Goal: Use online tool/utility: Utilize a website feature to perform a specific function

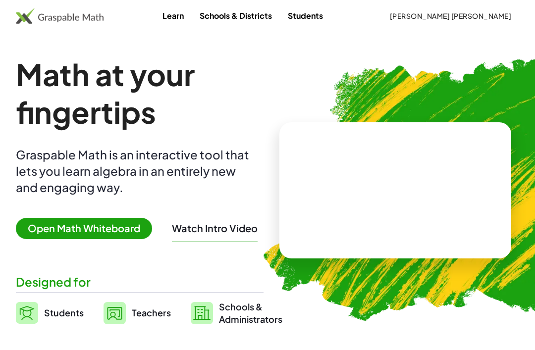
click at [463, 18] on span "[PERSON_NAME] [PERSON_NAME]" at bounding box center [450, 15] width 122 height 9
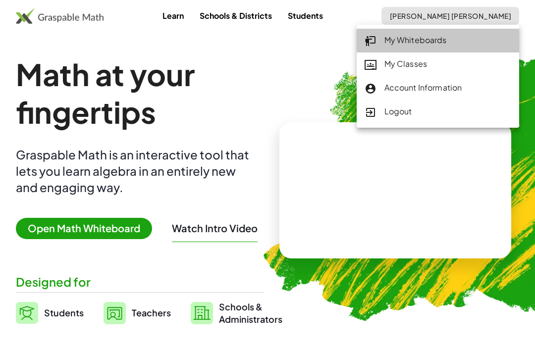
click at [435, 37] on div "My Whiteboards" at bounding box center [437, 40] width 147 height 13
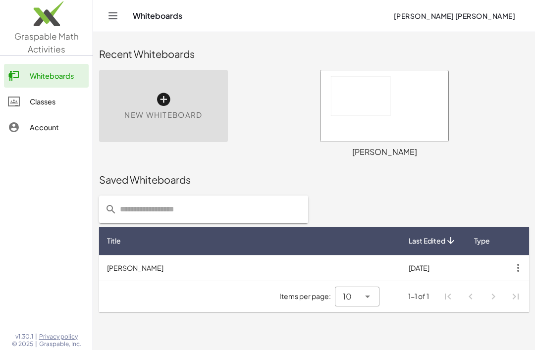
click at [192, 122] on div "New Whiteboard" at bounding box center [163, 106] width 129 height 72
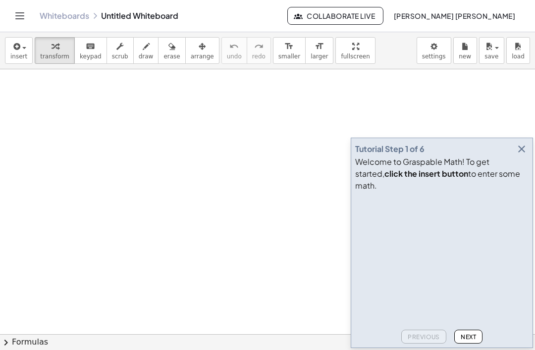
click at [21, 48] on span "button" at bounding box center [21, 47] width 2 height 7
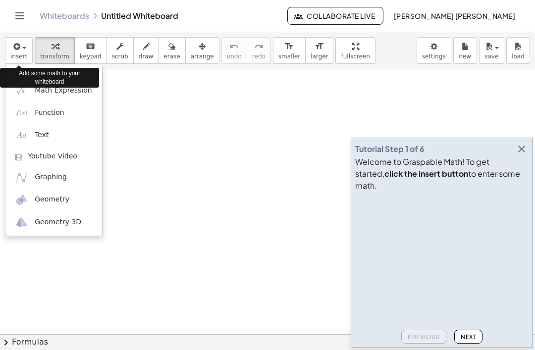
click at [213, 128] on div at bounding box center [267, 175] width 535 height 350
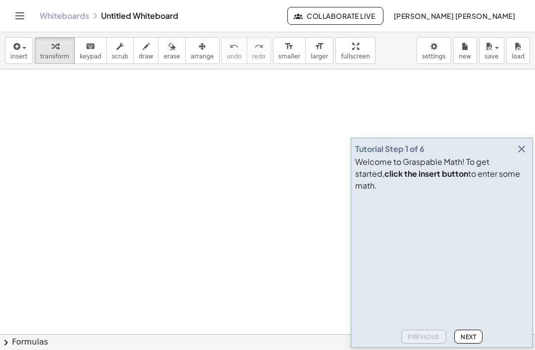
click at [27, 43] on div "button" at bounding box center [18, 46] width 17 height 12
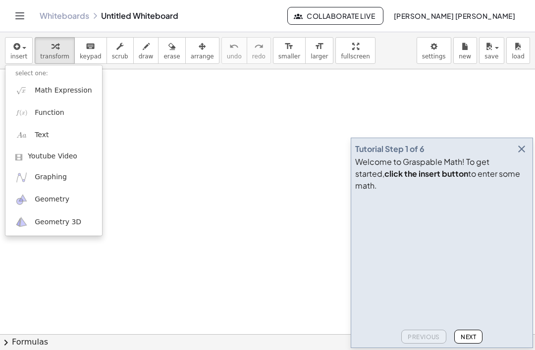
click at [67, 118] on link "Function" at bounding box center [53, 112] width 97 height 22
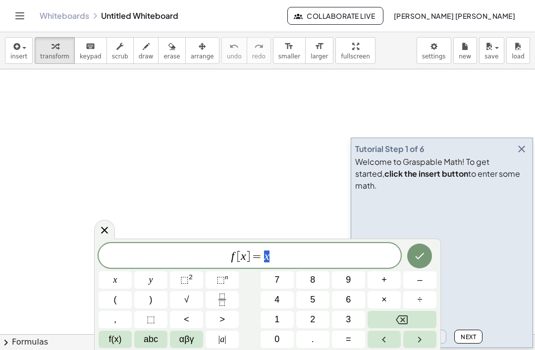
click at [406, 312] on button "Backspace" at bounding box center [401, 319] width 69 height 17
click at [404, 310] on div "f [ x ] = ​ x y ⬚ 2 ⬚ n 7 8 9 + – ( ) √ 4 5 6 × ÷ , ⬚ < > 1 2 3 f(x) abc αβγ | …" at bounding box center [267, 295] width 338 height 105
click at [401, 316] on icon "Backspace" at bounding box center [401, 319] width 12 height 9
click at [397, 319] on icon "Backspace" at bounding box center [401, 320] width 12 height 12
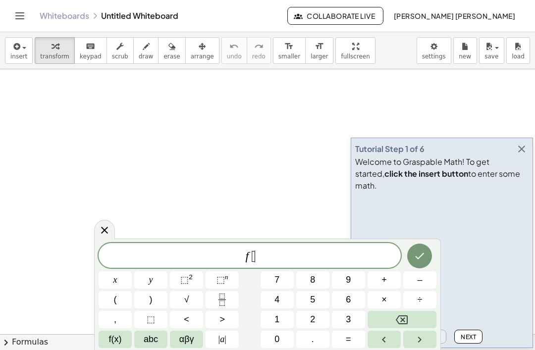
click at [397, 318] on icon "Backspace" at bounding box center [401, 319] width 12 height 9
click at [396, 317] on icon "Backspace" at bounding box center [401, 320] width 12 height 12
click at [150, 341] on span "abc" at bounding box center [151, 339] width 14 height 13
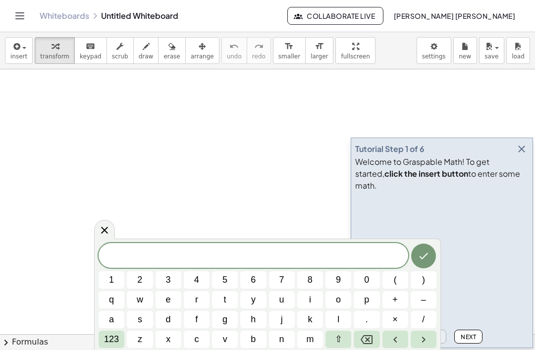
click at [105, 338] on span "123" at bounding box center [111, 339] width 15 height 13
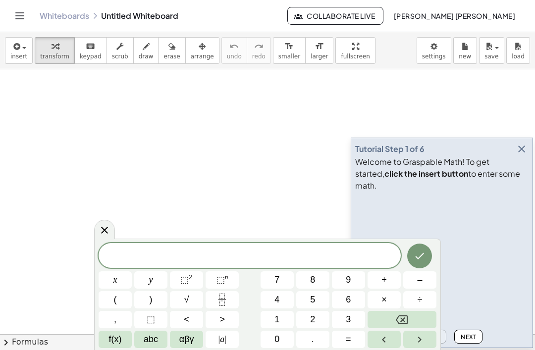
scroll to position [4, 0]
click at [156, 279] on button "y" at bounding box center [150, 279] width 33 height 17
click at [347, 346] on button "=" at bounding box center [348, 339] width 33 height 17
click at [277, 342] on span "0" at bounding box center [276, 339] width 5 height 13
click at [410, 313] on button "Backspace" at bounding box center [401, 319] width 69 height 17
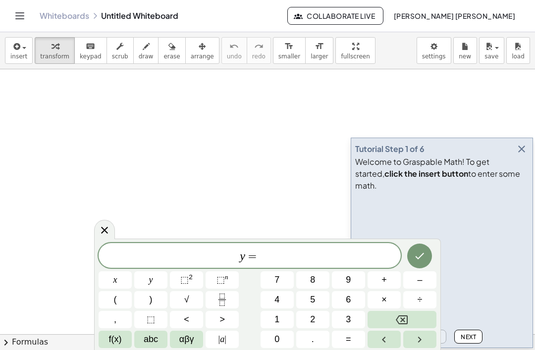
click at [225, 299] on icon "Fraction" at bounding box center [222, 299] width 12 height 12
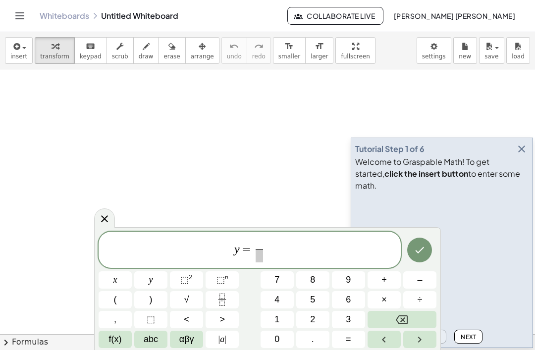
click at [281, 344] on button "0" at bounding box center [276, 339] width 33 height 17
click at [119, 315] on button "," at bounding box center [114, 319] width 33 height 17
click at [314, 295] on span "5" at bounding box center [312, 299] width 5 height 13
click at [155, 297] on button ")" at bounding box center [150, 299] width 33 height 17
click at [250, 237] on span "(" at bounding box center [249, 242] width 5 height 12
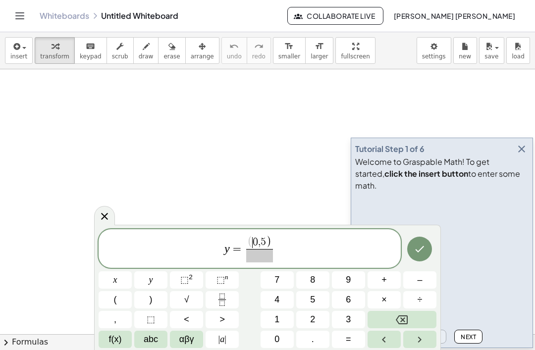
click at [244, 238] on span "( ​ 0 , 5 ) ​" at bounding box center [259, 249] width 31 height 26
click at [253, 239] on span "0" at bounding box center [254, 242] width 5 height 11
click at [114, 304] on span "(" at bounding box center [115, 299] width 3 height 13
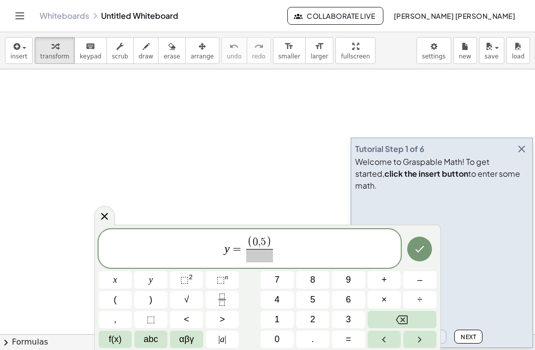
click at [256, 247] on span "0" at bounding box center [254, 242] width 5 height 11
click at [258, 256] on span at bounding box center [259, 255] width 27 height 13
click at [116, 300] on span "(" at bounding box center [115, 299] width 3 height 13
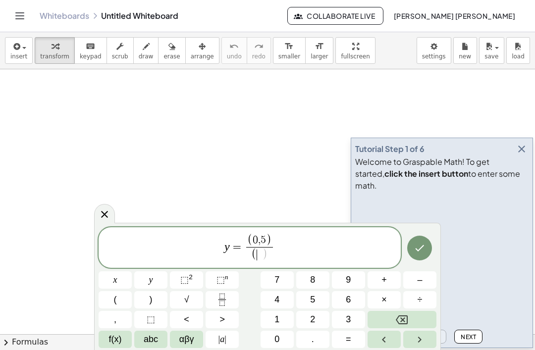
click at [278, 298] on span "4" at bounding box center [276, 299] width 5 height 13
click at [119, 317] on button "," at bounding box center [114, 319] width 33 height 17
click at [282, 346] on button "0" at bounding box center [276, 339] width 33 height 17
click at [153, 301] on button ")" at bounding box center [150, 299] width 33 height 17
click at [418, 252] on icon "Done" at bounding box center [419, 248] width 12 height 12
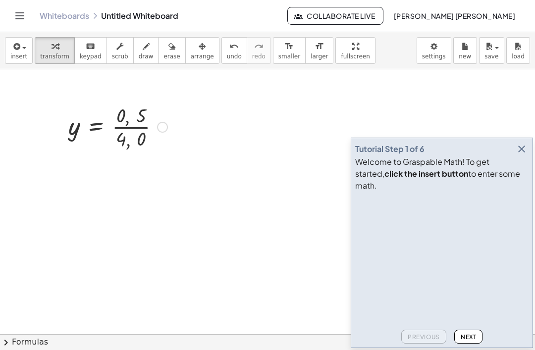
click at [522, 155] on icon "button" at bounding box center [521, 149] width 12 height 12
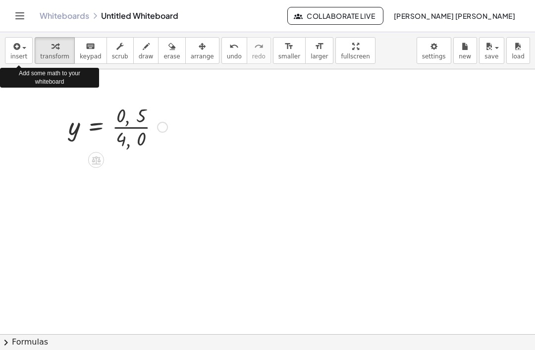
click at [23, 47] on span "button" at bounding box center [24, 48] width 4 height 2
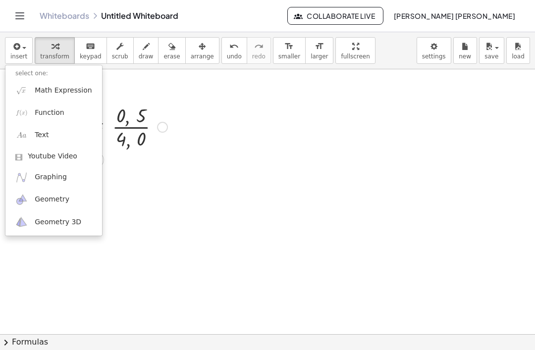
click at [77, 104] on link "Function" at bounding box center [53, 112] width 97 height 22
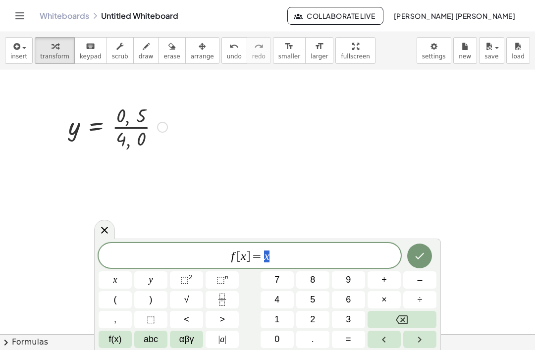
click at [397, 311] on button "Backspace" at bounding box center [401, 319] width 69 height 17
click at [401, 311] on button "Backspace" at bounding box center [401, 319] width 69 height 17
click at [400, 317] on icon "Backspace" at bounding box center [401, 320] width 12 height 12
click at [398, 311] on button "Backspace" at bounding box center [401, 319] width 69 height 17
click at [394, 323] on button "Backspace" at bounding box center [401, 319] width 69 height 17
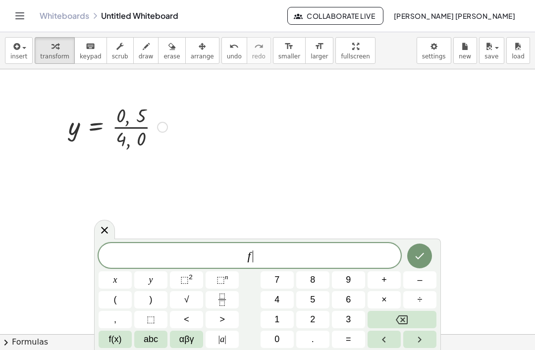
click at [393, 322] on button "Backspace" at bounding box center [401, 319] width 69 height 17
click at [159, 272] on button "y" at bounding box center [150, 279] width 33 height 17
click at [351, 335] on span "=" at bounding box center [347, 339] width 5 height 13
click at [223, 298] on icon "Fraction" at bounding box center [222, 299] width 12 height 12
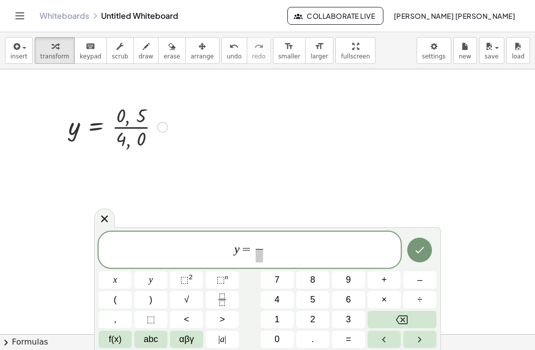
click at [316, 299] on button "5" at bounding box center [312, 299] width 33 height 17
click at [255, 254] on span at bounding box center [258, 255] width 7 height 13
click at [275, 306] on span "4" at bounding box center [276, 299] width 5 height 13
click at [418, 247] on icon "Done" at bounding box center [419, 250] width 12 height 12
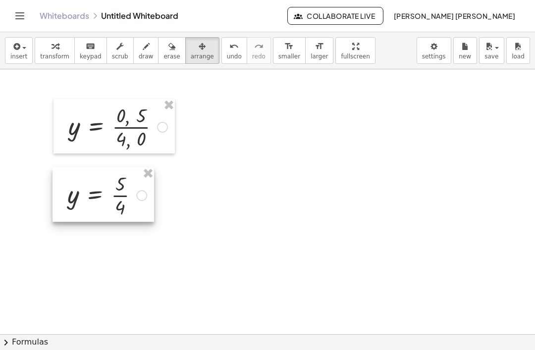
click at [23, 53] on span "insert" at bounding box center [18, 56] width 17 height 7
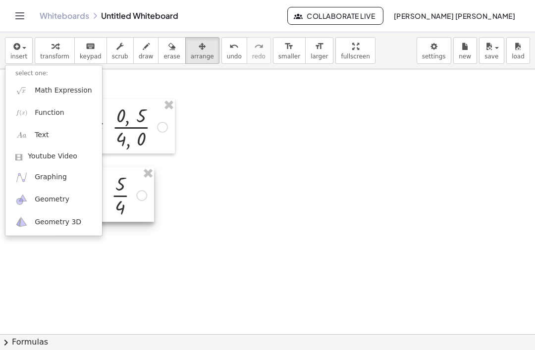
click at [66, 172] on link "Graphing" at bounding box center [53, 177] width 97 height 22
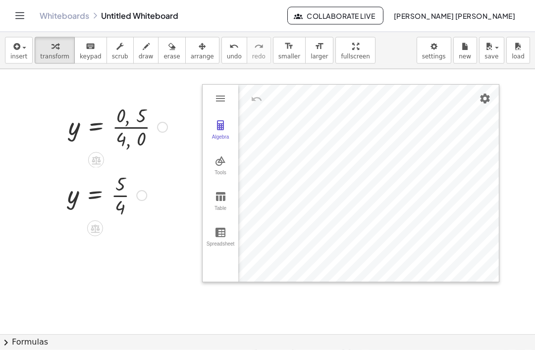
scroll to position [0, 0]
click at [223, 199] on img "Graphing Calculator" at bounding box center [220, 197] width 12 height 12
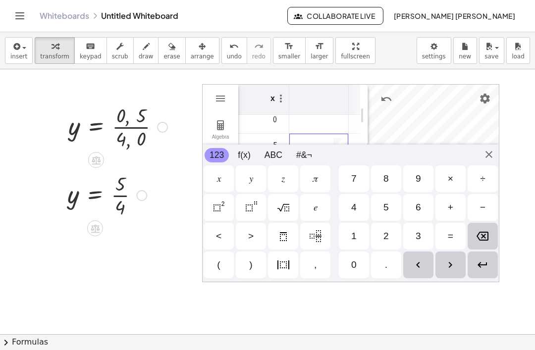
scroll to position [6, 0]
click at [331, 124] on div "Graphing Calculator" at bounding box center [336, 127] width 22 height 16
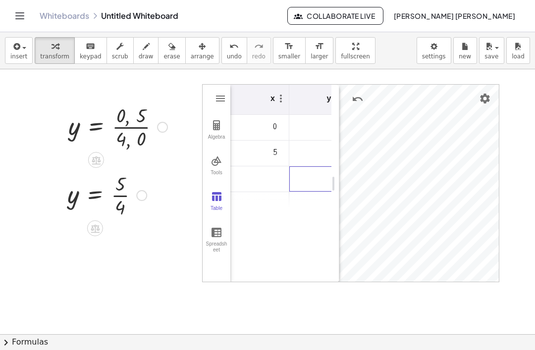
click at [214, 157] on img "Graphing Calculator" at bounding box center [216, 161] width 12 height 12
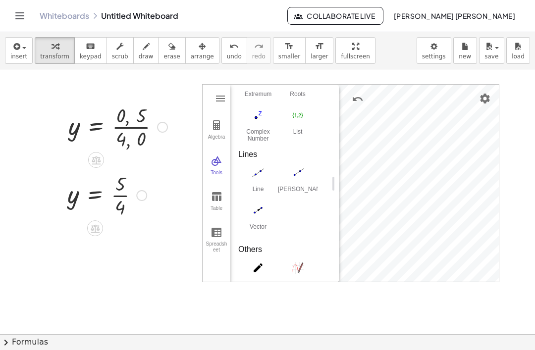
scroll to position [473, 0]
click at [260, 175] on img "Line. Select two points or positions" at bounding box center [258, 175] width 40 height 16
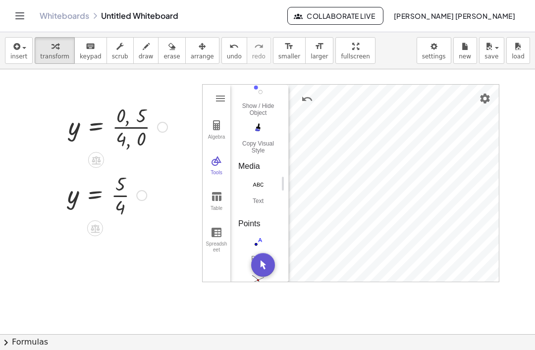
type input "***"
type input "*"
type input "***"
type input "*"
type input "***"
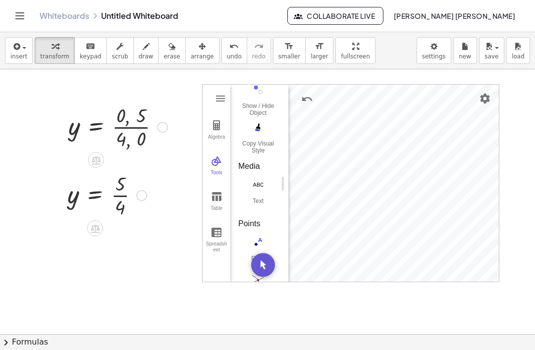
type input "*"
type input "***"
type input "*"
type input "***"
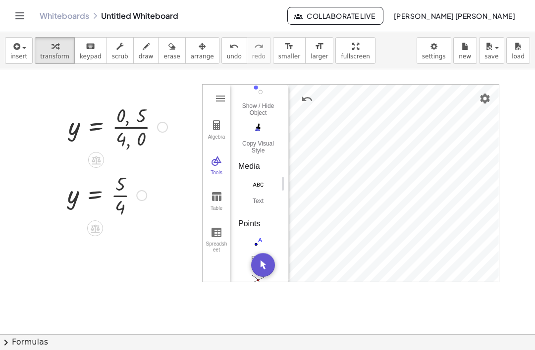
type input "***"
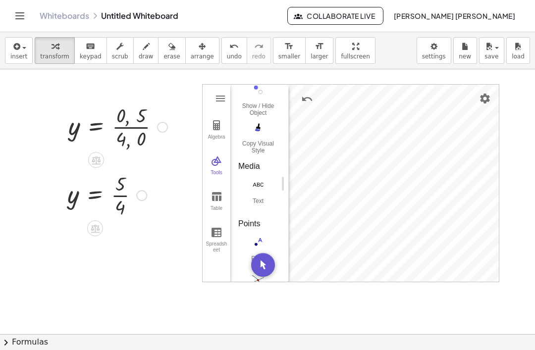
type input "***"
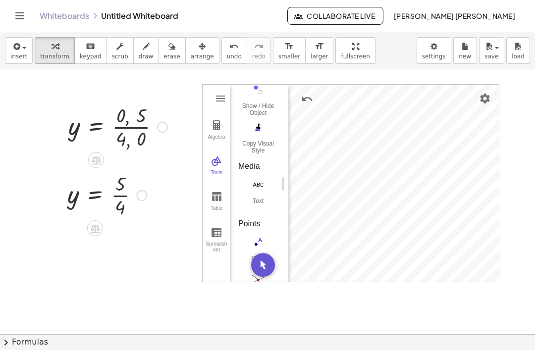
type input "***"
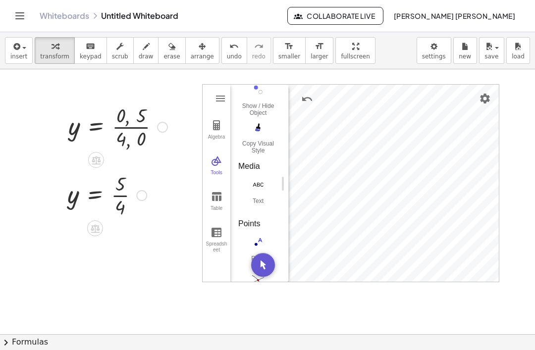
type input "***"
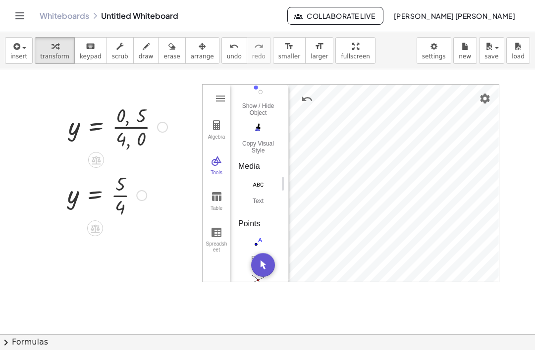
type input "***"
type input "*"
type input "***"
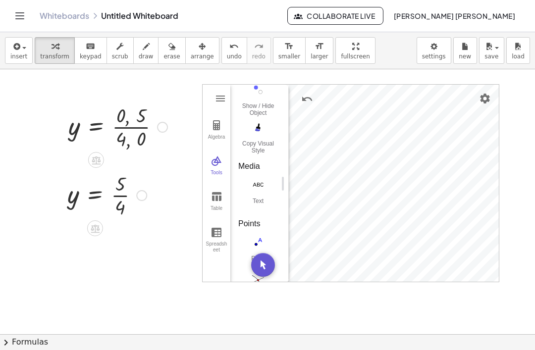
type input "*"
type input "***"
type input "*"
type input "***"
type input "*"
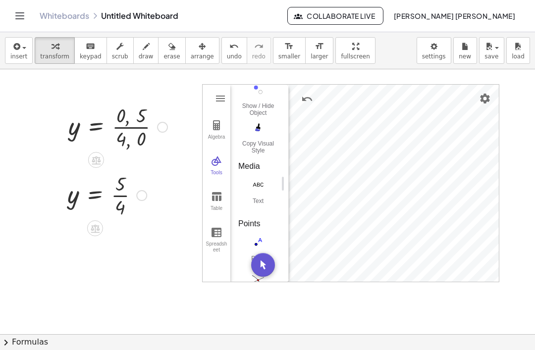
type input "***"
type input "*"
type input "***"
type input "*"
type input "***"
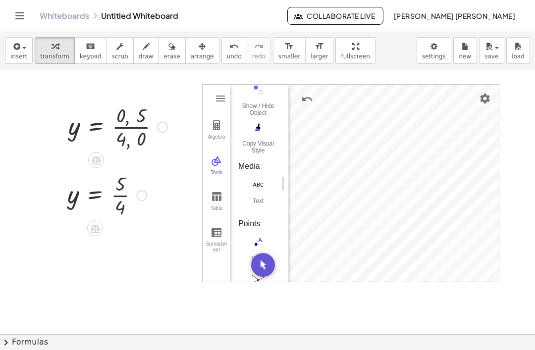
type input "*"
type input "***"
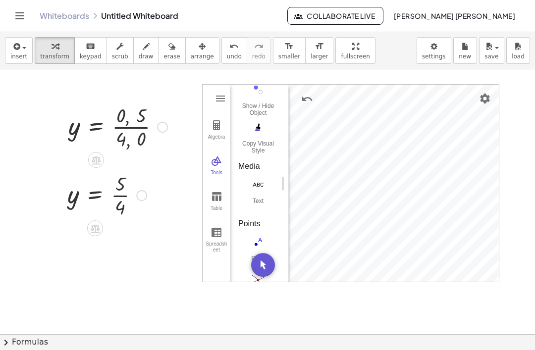
type input "***"
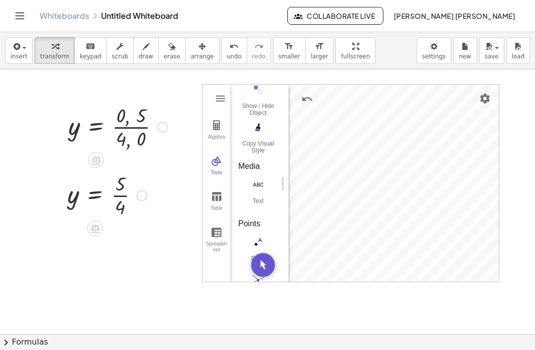
type input "***"
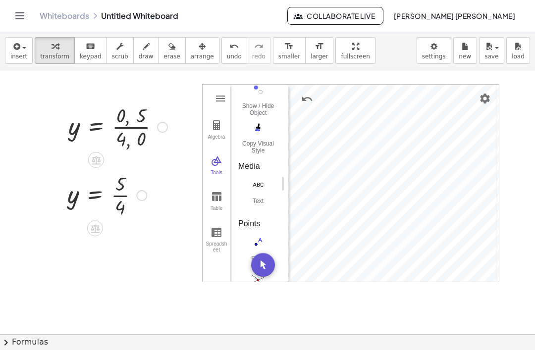
type input "***"
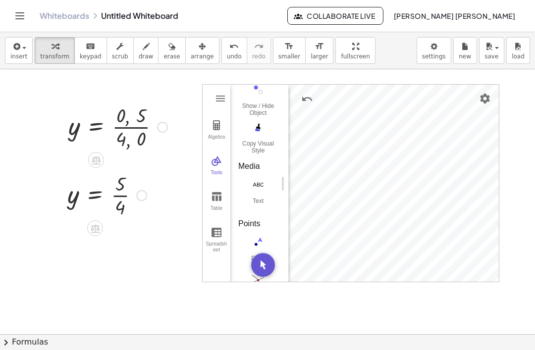
type input "***"
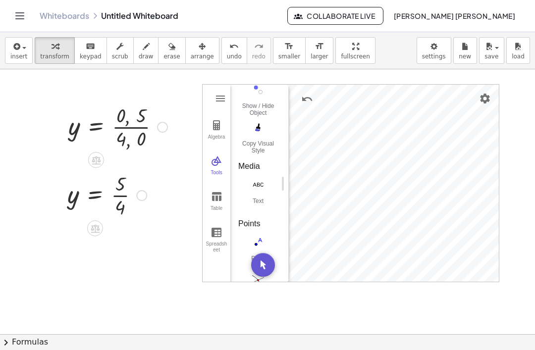
type input "***"
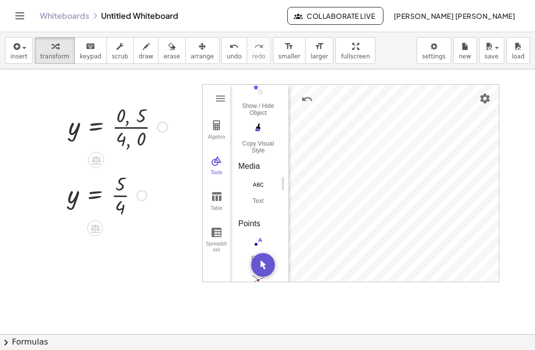
type input "***"
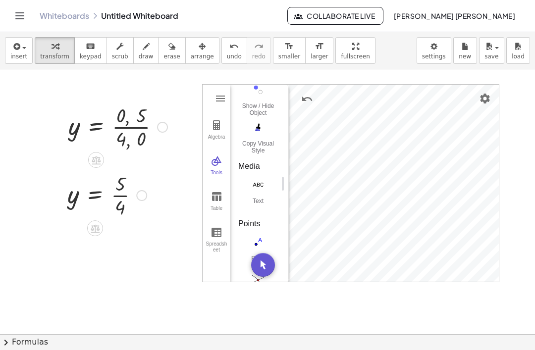
type input "***"
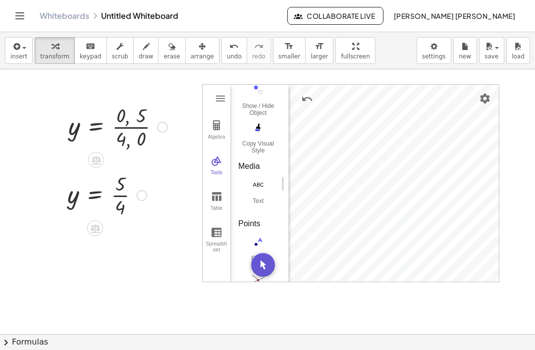
type input "***"
type input "*"
type input "***"
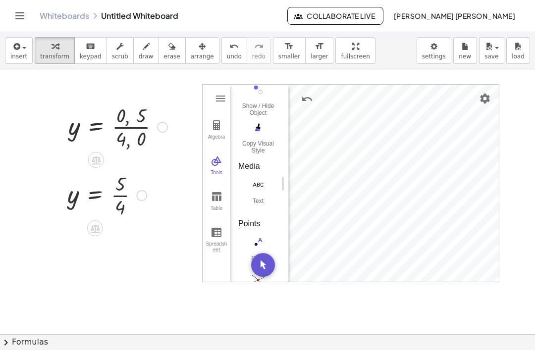
type input "***"
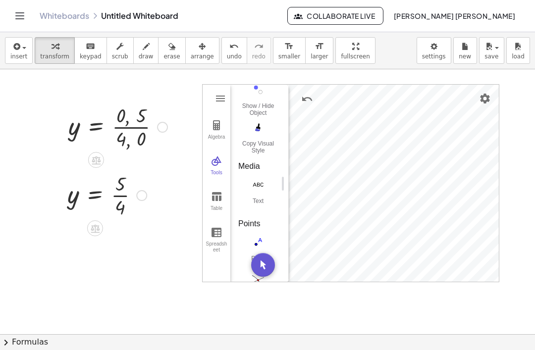
type input "***"
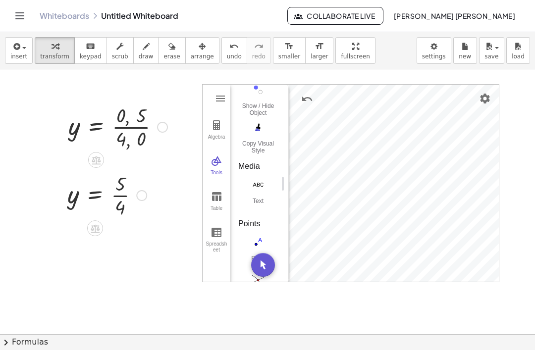
type input "***"
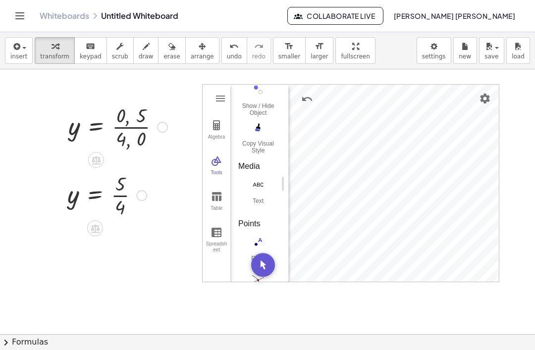
type input "***"
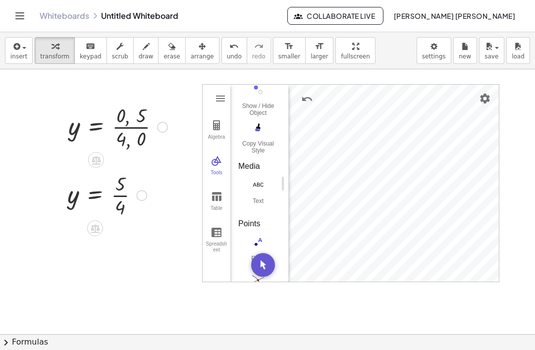
type input "***"
type input "*"
type input "***"
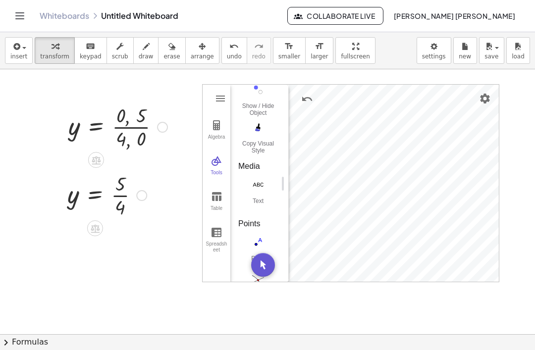
type input "***"
type input "*"
type input "***"
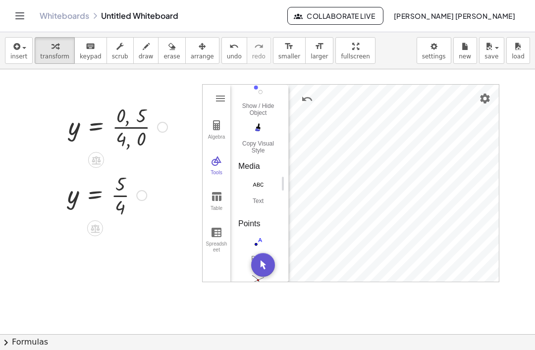
type input "***"
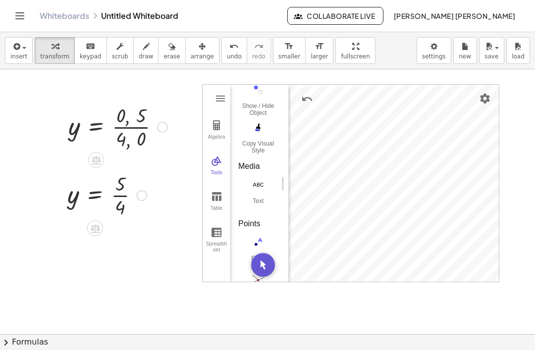
type input "***"
type input "*"
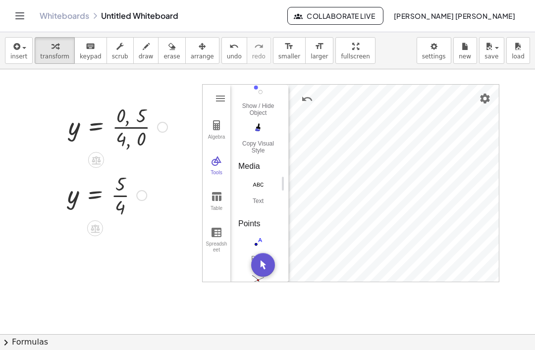
type input "*"
type input "***"
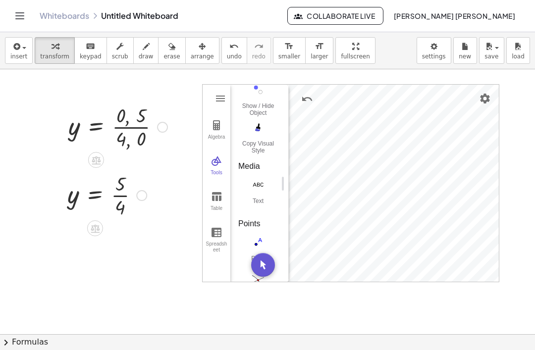
type input "***"
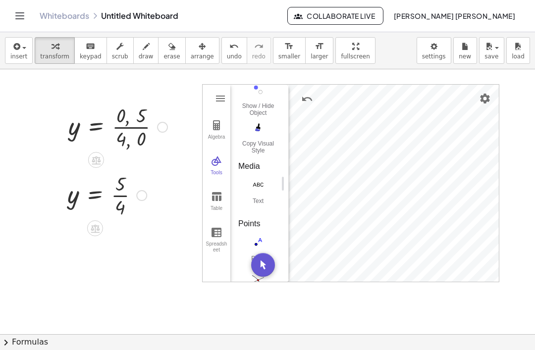
type input "***"
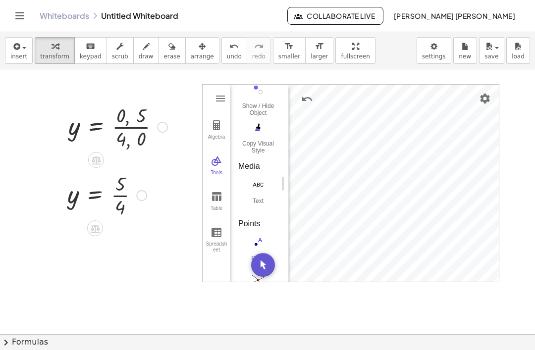
type input "***"
type input "*"
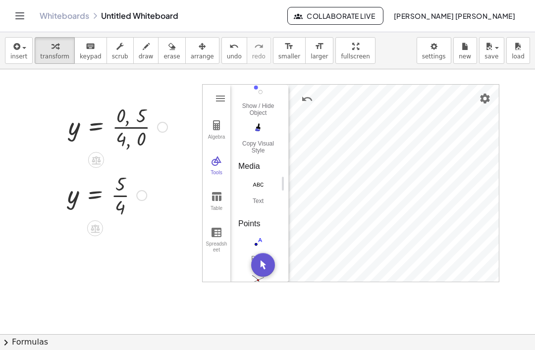
type input "***"
type input "*"
type input "***"
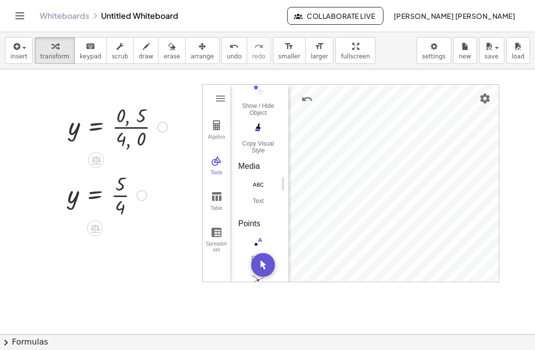
type input "***"
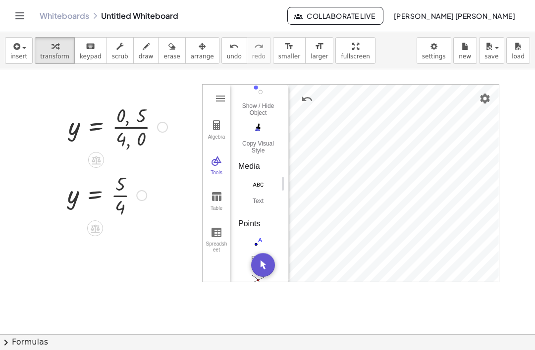
type input "***"
type input "*"
type input "***"
type input "*"
type input "***"
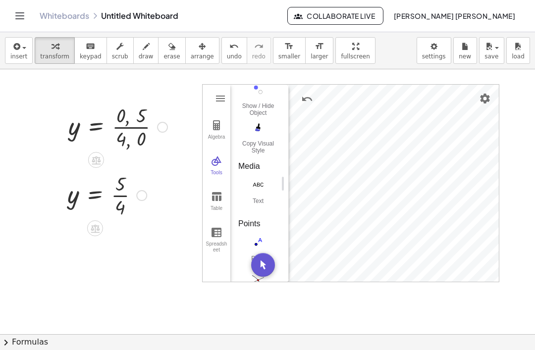
type input "***"
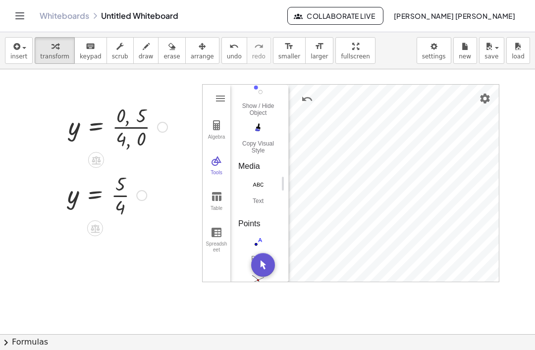
type input "***"
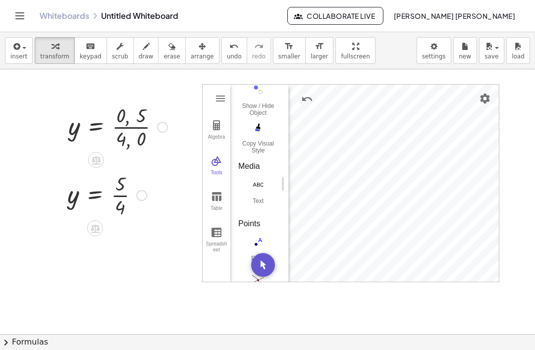
type input "***"
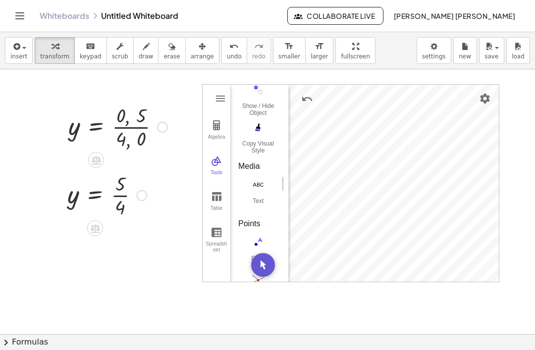
type input "***"
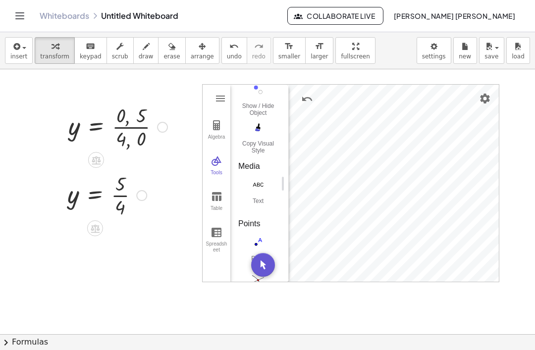
type input "***"
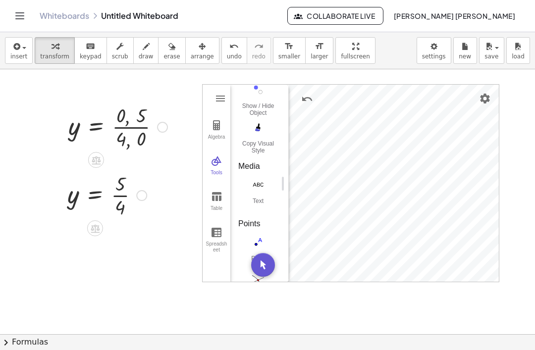
type input "***"
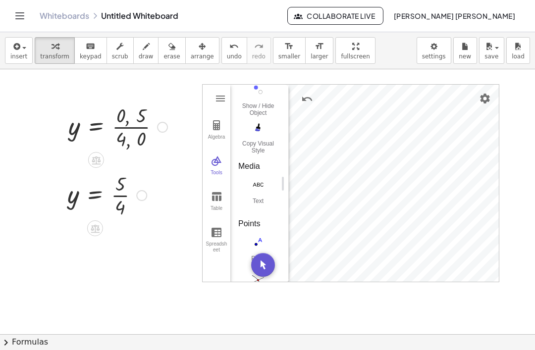
type input "***"
type input "****"
type input "***"
type input "****"
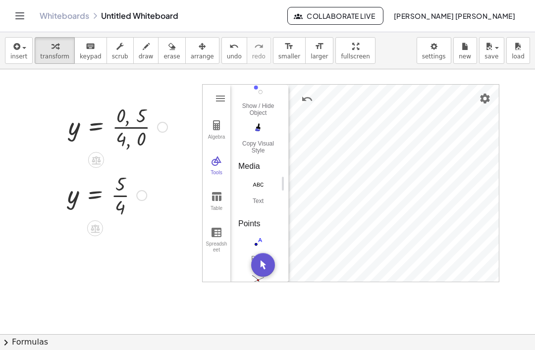
click at [220, 211] on div "Table" at bounding box center [216, 212] width 24 height 14
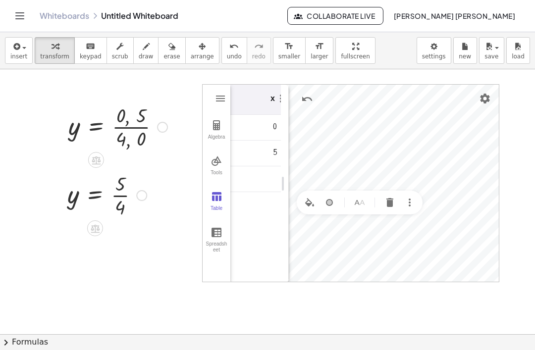
click at [395, 197] on img "Delete" at bounding box center [390, 202] width 12 height 12
click at [398, 153] on img "Delete" at bounding box center [398, 155] width 12 height 12
click at [22, 54] on span "insert" at bounding box center [18, 56] width 17 height 7
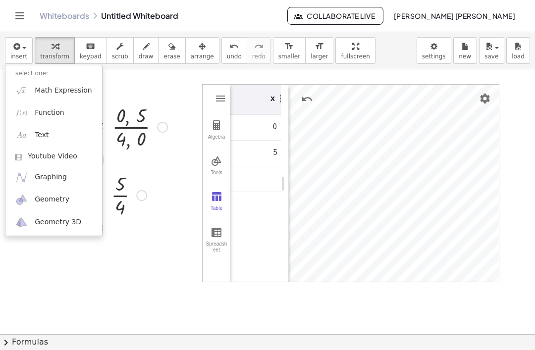
click at [35, 109] on span "Function" at bounding box center [50, 113] width 30 height 10
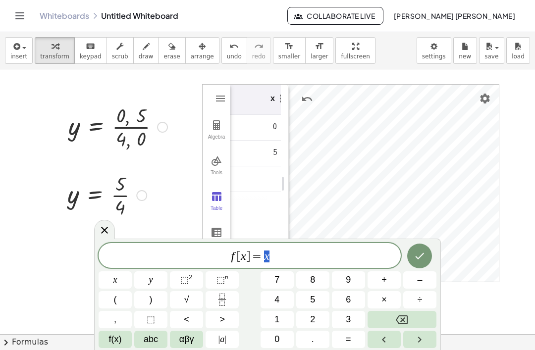
click at [411, 314] on button "Backspace" at bounding box center [401, 319] width 69 height 17
click at [409, 320] on button "Backspace" at bounding box center [401, 319] width 69 height 17
click at [404, 316] on icon "Backspace" at bounding box center [401, 320] width 12 height 12
click at [401, 314] on icon "Backspace" at bounding box center [401, 320] width 12 height 12
click at [399, 311] on button "Backspace" at bounding box center [401, 319] width 69 height 17
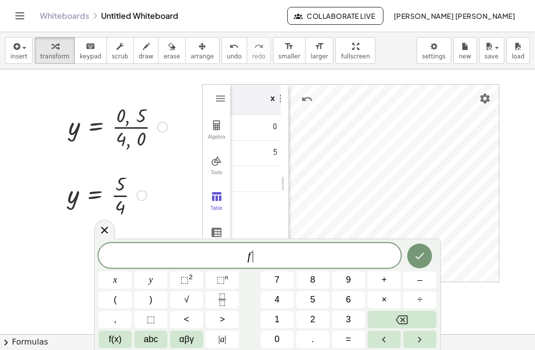
click at [398, 310] on div "f ​ x y ⬚ 2 ⬚ n 7 8 9 + – ( ) √ 4 5 6 × ÷ , ⬚ < > 1 2 3 f(x) abc αβγ | a | 0 . =" at bounding box center [267, 295] width 338 height 105
click at [399, 312] on button "Backspace" at bounding box center [401, 319] width 69 height 17
click at [399, 311] on button "Backspace" at bounding box center [401, 319] width 69 height 17
click at [112, 342] on span "f(x)" at bounding box center [115, 339] width 13 height 13
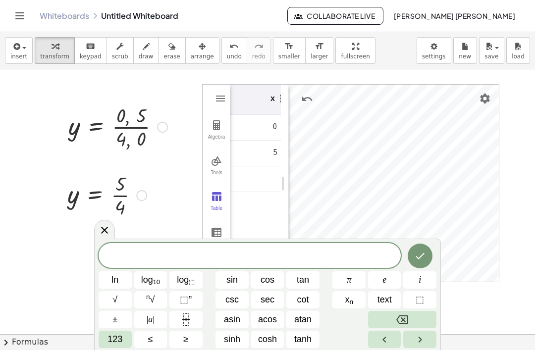
click at [111, 345] on span "123" at bounding box center [114, 339] width 15 height 13
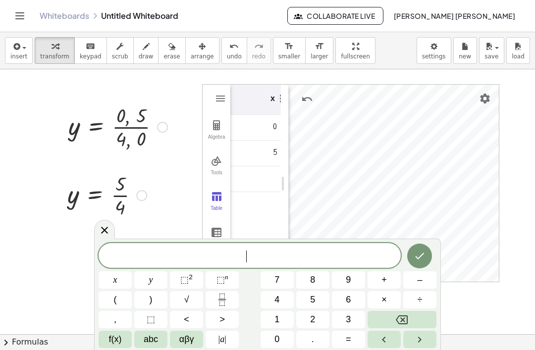
click at [148, 344] on span "abc" at bounding box center [151, 339] width 14 height 13
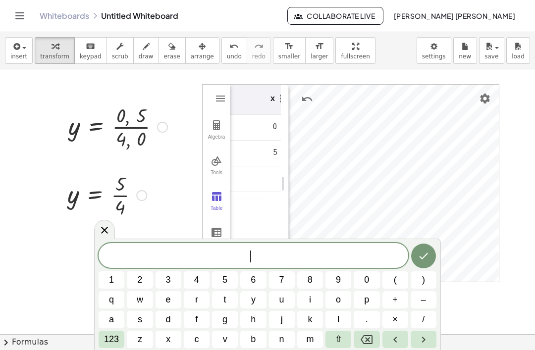
click at [311, 344] on span "m" at bounding box center [309, 339] width 7 height 13
click at [115, 344] on span "123" at bounding box center [111, 339] width 15 height 13
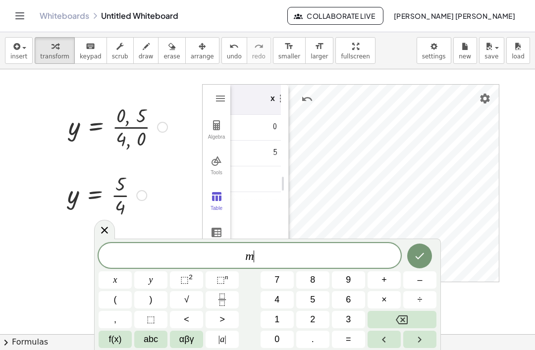
click at [354, 345] on button "=" at bounding box center [348, 339] width 33 height 17
click at [225, 296] on icon "Fraction" at bounding box center [222, 299] width 12 height 12
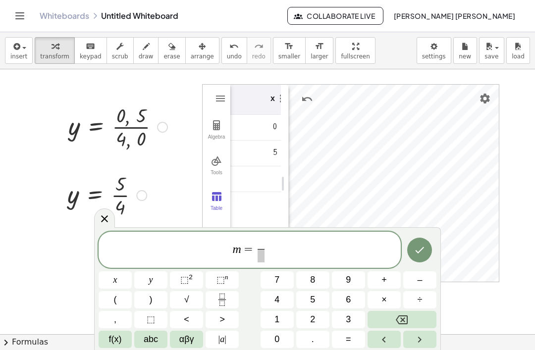
click at [115, 347] on button "f(x)" at bounding box center [114, 339] width 33 height 17
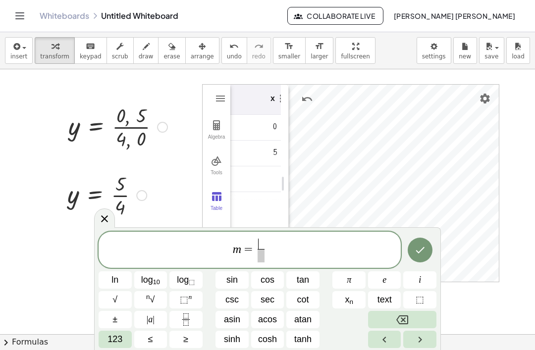
click at [117, 347] on button "123" at bounding box center [114, 339] width 33 height 17
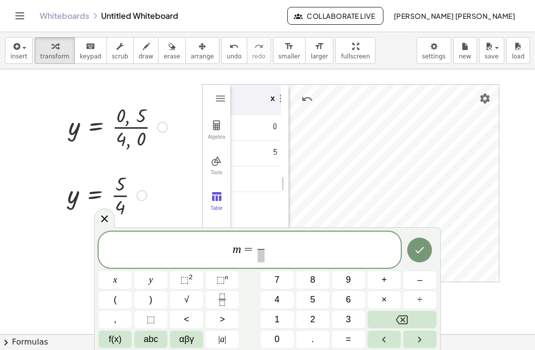
click at [146, 288] on button "y" at bounding box center [150, 279] width 33 height 17
click at [298, 333] on button "." at bounding box center [312, 339] width 33 height 17
click at [394, 319] on button "Backspace" at bounding box center [401, 319] width 69 height 17
click at [318, 320] on button "2" at bounding box center [312, 319] width 33 height 17
click at [424, 276] on button "–" at bounding box center [419, 279] width 33 height 17
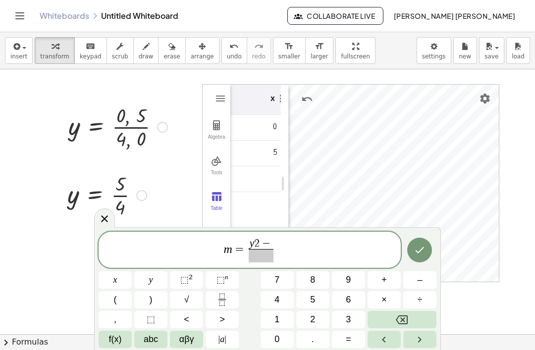
click at [149, 286] on span "y" at bounding box center [151, 279] width 4 height 13
click at [278, 315] on span "1" at bounding box center [276, 319] width 5 height 13
click at [267, 262] on span at bounding box center [260, 255] width 35 height 13
click at [281, 314] on button "1" at bounding box center [276, 319] width 33 height 17
click at [392, 320] on button "Backspace" at bounding box center [401, 319] width 69 height 17
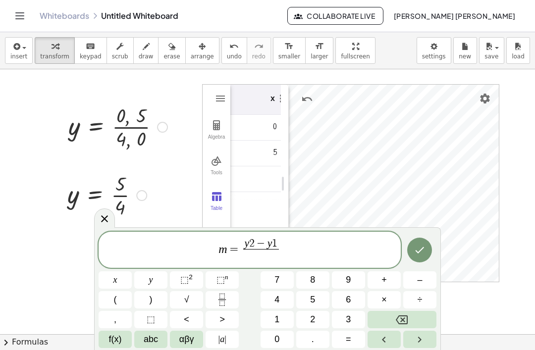
click at [113, 273] on button "x" at bounding box center [114, 279] width 33 height 17
click at [418, 284] on span "–" at bounding box center [419, 279] width 5 height 13
click at [396, 314] on icon "Backspace" at bounding box center [401, 320] width 12 height 12
click at [280, 318] on button "1" at bounding box center [276, 319] width 33 height 17
click at [419, 280] on span "–" at bounding box center [419, 279] width 5 height 13
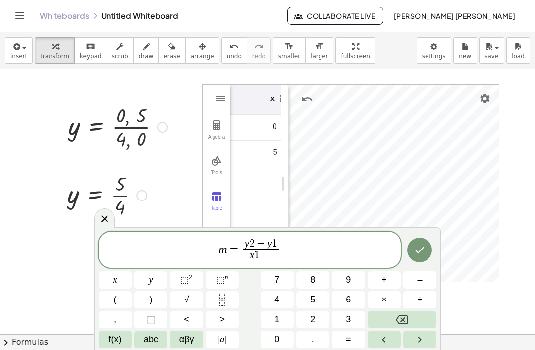
click at [113, 278] on span "x" at bounding box center [115, 279] width 4 height 13
click at [313, 316] on span "2" at bounding box center [312, 319] width 5 height 13
click at [418, 248] on icon "Done" at bounding box center [419, 250] width 12 height 12
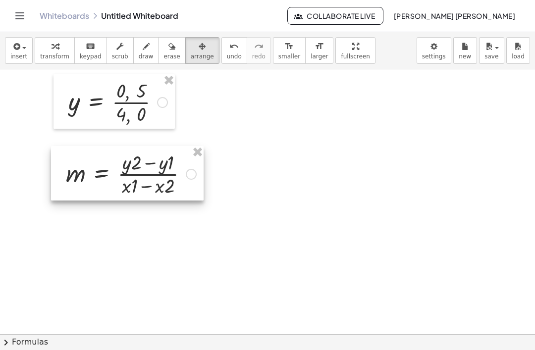
scroll to position [7, 0]
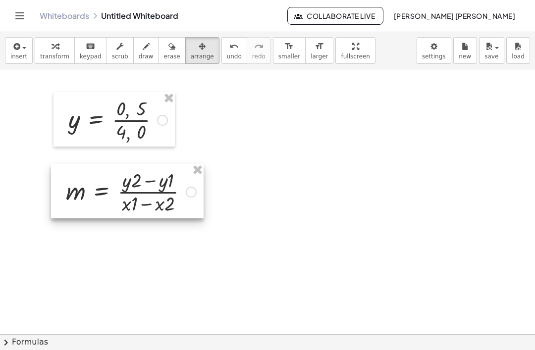
click at [16, 59] on span "insert" at bounding box center [18, 56] width 17 height 7
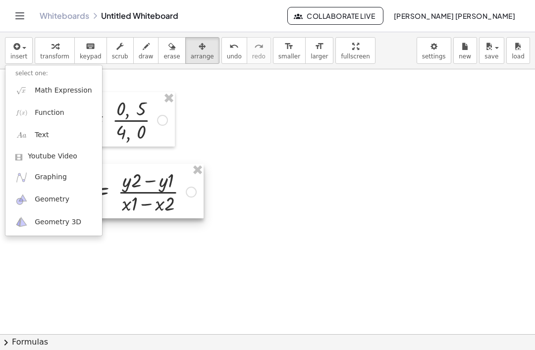
click at [22, 107] on img at bounding box center [21, 112] width 12 height 12
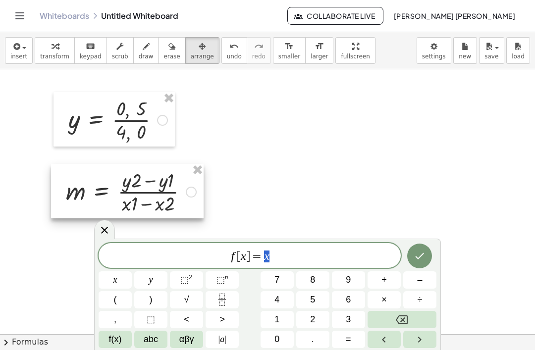
click at [398, 321] on icon "Backspace" at bounding box center [401, 319] width 12 height 9
click at [393, 312] on button "Backspace" at bounding box center [401, 319] width 69 height 17
click at [390, 317] on button "Backspace" at bounding box center [401, 319] width 69 height 17
click at [393, 320] on button "Backspace" at bounding box center [401, 319] width 69 height 17
click at [398, 324] on icon "Backspace" at bounding box center [401, 320] width 12 height 12
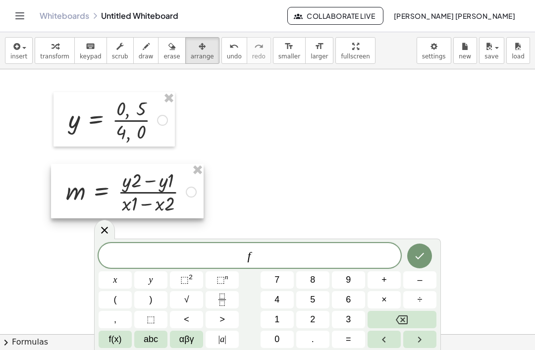
click at [397, 323] on icon "Backspace" at bounding box center [401, 320] width 12 height 12
click at [143, 347] on button "abc" at bounding box center [150, 339] width 33 height 17
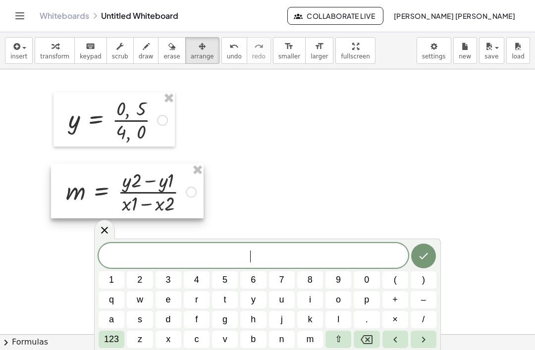
click at [313, 334] on span "m" at bounding box center [309, 339] width 7 height 13
click at [109, 342] on span "123" at bounding box center [111, 339] width 15 height 13
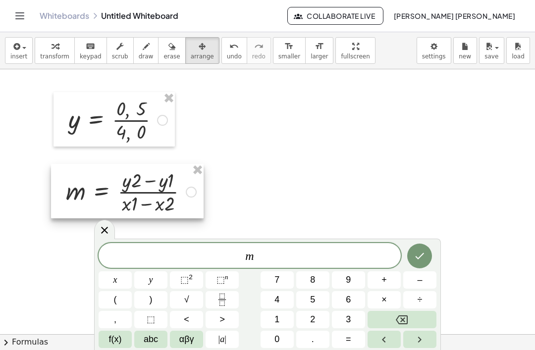
click at [348, 337] on span "=" at bounding box center [347, 339] width 5 height 13
click at [224, 293] on icon "Fraction" at bounding box center [222, 299] width 12 height 12
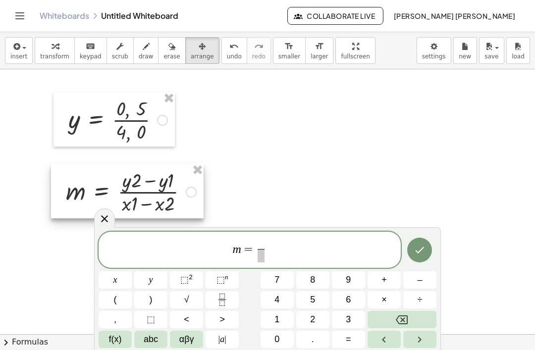
click at [318, 342] on button "." at bounding box center [312, 339] width 33 height 17
click at [398, 321] on icon "Backspace" at bounding box center [401, 319] width 12 height 9
click at [421, 274] on span "–" at bounding box center [419, 279] width 5 height 13
click at [317, 303] on button "5" at bounding box center [312, 299] width 33 height 17
click at [265, 262] on span at bounding box center [261, 255] width 16 height 13
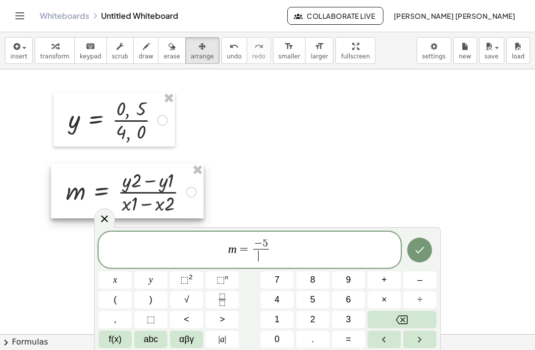
click at [421, 285] on span "–" at bounding box center [419, 279] width 5 height 13
click at [414, 324] on button "Backspace" at bounding box center [401, 319] width 69 height 17
click at [280, 298] on button "4" at bounding box center [276, 299] width 33 height 17
click at [427, 287] on button "–" at bounding box center [419, 279] width 33 height 17
click at [280, 347] on button "0" at bounding box center [276, 339] width 33 height 17
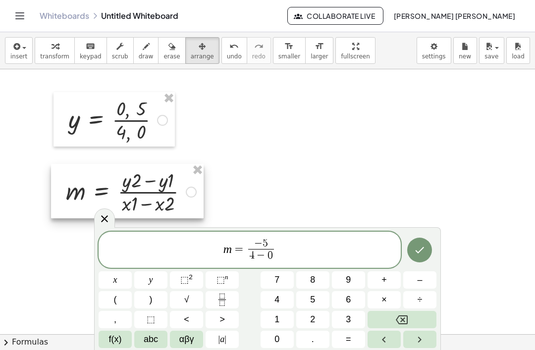
click at [249, 239] on span "− 5" at bounding box center [261, 244] width 26 height 11
click at [273, 343] on button "0" at bounding box center [276, 339] width 33 height 17
click at [270, 240] on span "5" at bounding box center [269, 243] width 5 height 11
click at [393, 316] on button "Backspace" at bounding box center [401, 319] width 69 height 17
click at [278, 295] on span "4" at bounding box center [276, 299] width 5 height 13
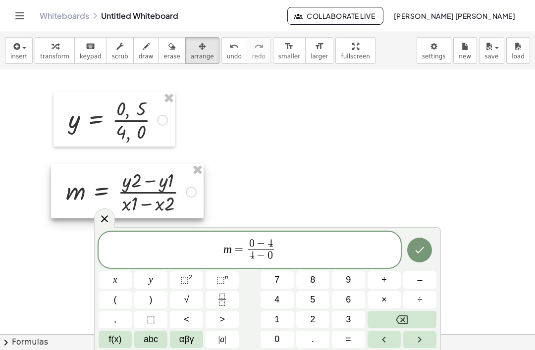
click at [252, 259] on span "4" at bounding box center [251, 255] width 5 height 11
click at [396, 314] on icon "Backspace" at bounding box center [401, 320] width 12 height 12
click at [311, 298] on span "5" at bounding box center [312, 299] width 5 height 13
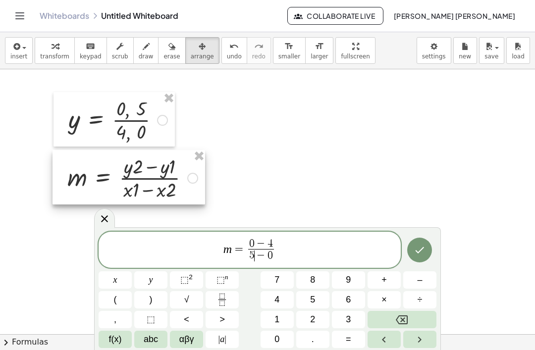
click at [411, 256] on button "Done" at bounding box center [419, 250] width 25 height 25
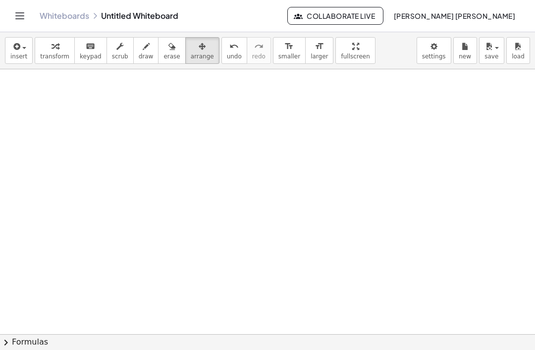
click at [9, 49] on button "insert" at bounding box center [19, 50] width 28 height 27
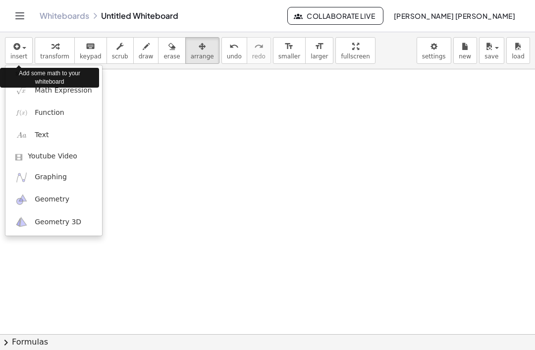
click at [26, 116] on img at bounding box center [21, 112] width 12 height 12
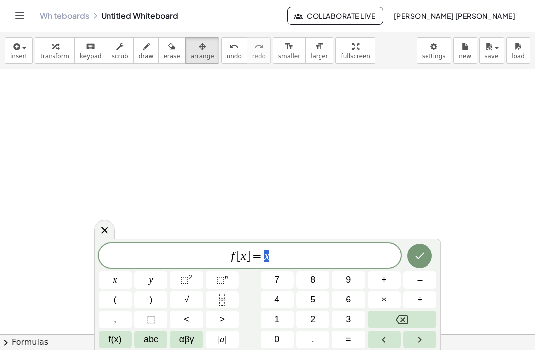
click at [403, 311] on button "Backspace" at bounding box center [401, 319] width 69 height 17
click at [403, 310] on div "f [ x ] = ​ x y ⬚ 2 ⬚ n 7 8 9 + – ( ) √ 4 5 6 × ÷ , ⬚ < > 1 2 3 f(x) abc αβγ | …" at bounding box center [267, 295] width 338 height 105
click at [405, 311] on button "Backspace" at bounding box center [401, 319] width 69 height 17
click at [404, 311] on button "Backspace" at bounding box center [401, 319] width 69 height 17
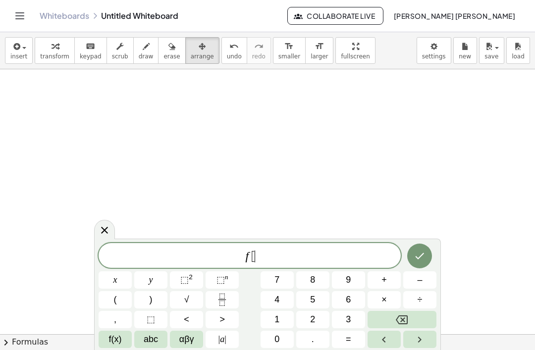
click at [404, 310] on div "f [ ​ x y ⬚ 2 ⬚ n 7 8 9 + – ( ) √ 4 5 6 × ÷ , ⬚ < > 1 2 3 f(x) abc αβγ | a | 0 …" at bounding box center [267, 295] width 338 height 105
click at [405, 311] on button "Backspace" at bounding box center [401, 319] width 69 height 17
click at [404, 311] on button "Backspace" at bounding box center [401, 319] width 69 height 17
click at [404, 312] on button "Backspace" at bounding box center [401, 319] width 69 height 17
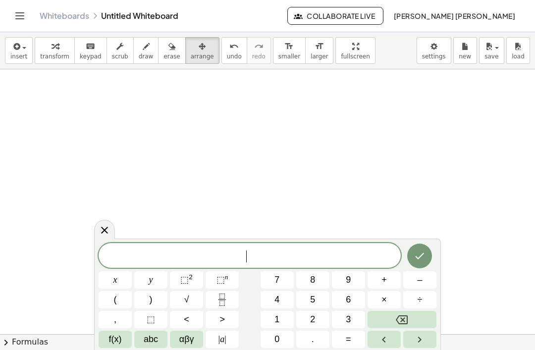
click at [405, 312] on button "Backspace" at bounding box center [401, 319] width 69 height 17
click at [155, 272] on button "y" at bounding box center [150, 279] width 33 height 17
click at [345, 341] on span "=" at bounding box center [347, 339] width 5 height 13
click at [213, 296] on button "Fraction" at bounding box center [221, 299] width 33 height 17
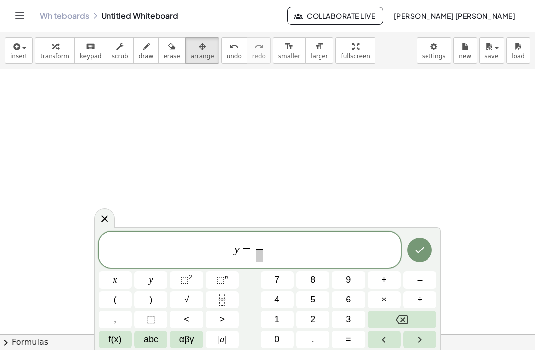
click at [117, 304] on button "(" at bounding box center [114, 299] width 33 height 17
click at [421, 277] on span "–" at bounding box center [419, 279] width 5 height 13
click at [358, 300] on button "6" at bounding box center [348, 299] width 33 height 17
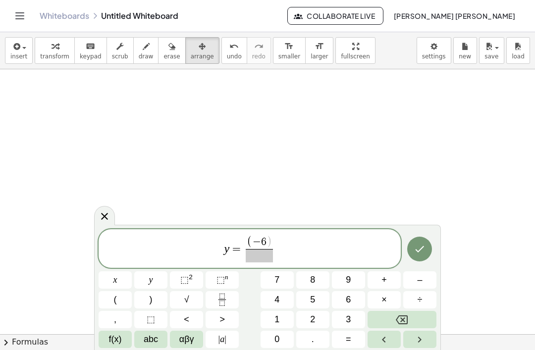
click at [426, 281] on button "–" at bounding box center [419, 279] width 33 height 17
click at [317, 315] on button "2" at bounding box center [312, 319] width 33 height 17
click at [154, 297] on button ")" at bounding box center [150, 299] width 33 height 17
click at [273, 256] on span at bounding box center [260, 255] width 46 height 13
click at [123, 295] on button "(" at bounding box center [114, 299] width 33 height 17
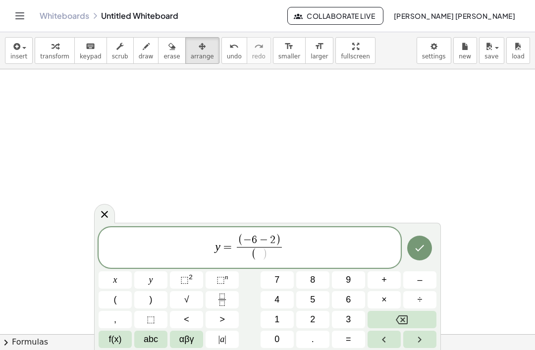
click at [282, 315] on button "1" at bounding box center [276, 319] width 33 height 17
click at [430, 280] on button "–" at bounding box center [419, 279] width 33 height 17
click at [280, 324] on button "1" at bounding box center [276, 319] width 33 height 17
click at [157, 302] on button ")" at bounding box center [150, 299] width 33 height 17
click at [415, 241] on button "Done" at bounding box center [419, 248] width 25 height 25
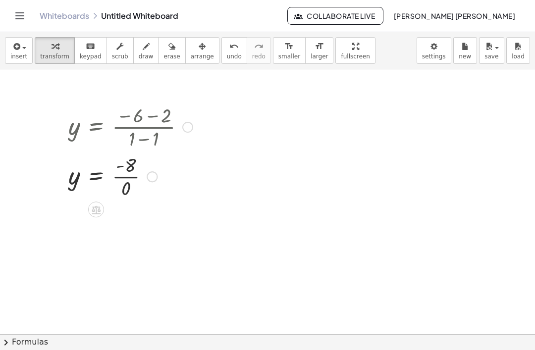
click at [12, 56] on span "insert" at bounding box center [18, 56] width 17 height 7
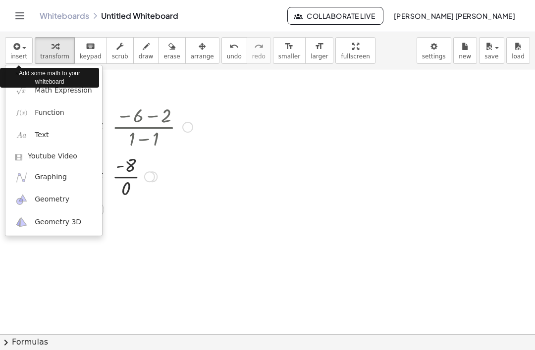
click at [25, 112] on img at bounding box center [21, 112] width 12 height 12
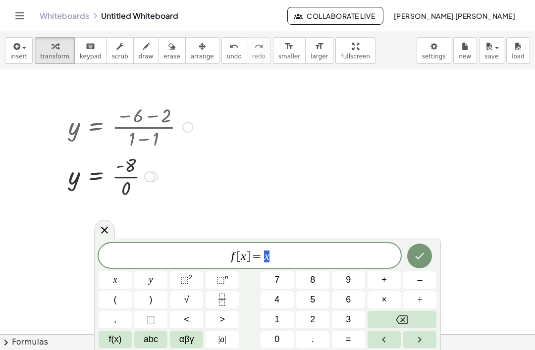
click at [404, 321] on icon "Backspace" at bounding box center [401, 319] width 12 height 9
click at [403, 321] on icon "Backspace" at bounding box center [401, 320] width 12 height 12
click at [404, 315] on icon "Backspace" at bounding box center [401, 319] width 12 height 9
click at [403, 315] on icon "Backspace" at bounding box center [401, 319] width 12 height 9
click at [404, 315] on icon "Backspace" at bounding box center [401, 320] width 12 height 12
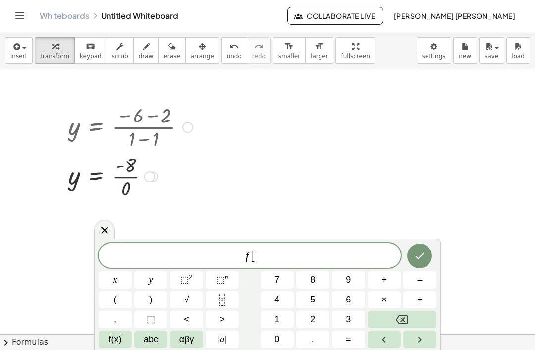
click at [404, 315] on icon "Backspace" at bounding box center [401, 320] width 12 height 12
click at [405, 317] on icon "Backspace" at bounding box center [401, 320] width 12 height 12
click at [405, 315] on icon "Backspace" at bounding box center [401, 319] width 12 height 9
click at [113, 228] on div at bounding box center [104, 229] width 21 height 19
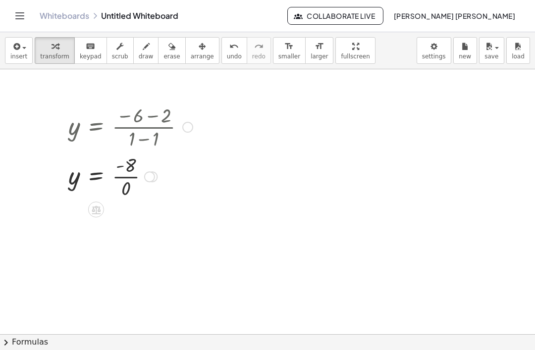
click at [15, 53] on span "insert" at bounding box center [18, 56] width 17 height 7
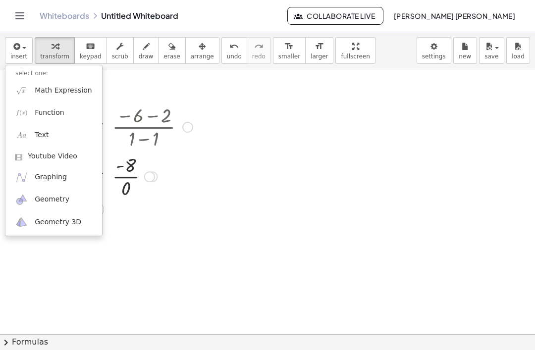
click at [54, 48] on div at bounding box center [267, 175] width 535 height 350
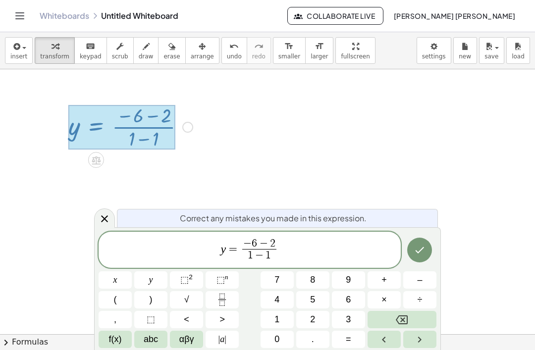
click at [257, 245] on span "− 6 − 2" at bounding box center [259, 244] width 34 height 11
click at [122, 296] on button "(" at bounding box center [114, 299] width 33 height 17
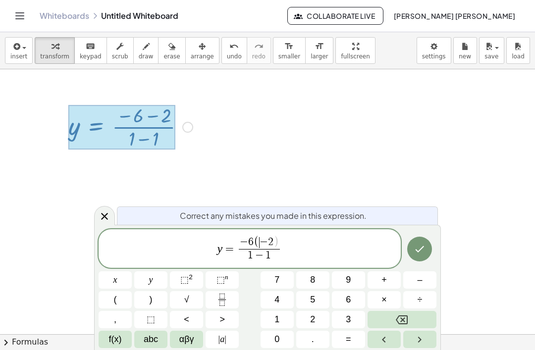
click at [280, 238] on span "− 6 ( ​ − 2 ) 1 − 1 ​" at bounding box center [260, 249] width 46 height 26
click at [271, 238] on span "2" at bounding box center [270, 242] width 5 height 11
click at [153, 299] on button ")" at bounding box center [150, 299] width 33 height 17
click at [233, 245] on span "=" at bounding box center [229, 249] width 14 height 12
click at [240, 236] on span "y = ​ − 6 ( − 2 ) 1 − 1 ​" at bounding box center [249, 249] width 302 height 28
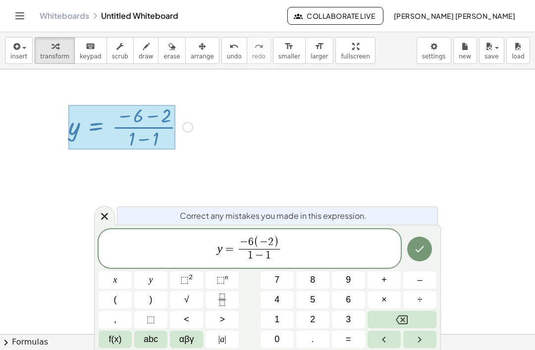
click at [116, 293] on span "(" at bounding box center [115, 299] width 3 height 13
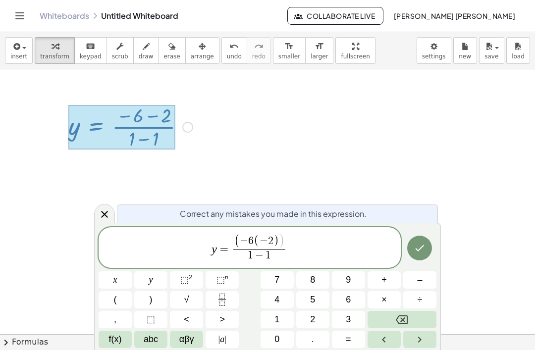
click at [286, 237] on span "( ​ − 6 ( − 2 ) ) 1 − 1 ​" at bounding box center [259, 248] width 56 height 28
click at [280, 234] on span ")" at bounding box center [282, 241] width 6 height 15
click at [151, 294] on span ")" at bounding box center [150, 299] width 3 height 13
click at [276, 253] on span "1 − 1" at bounding box center [259, 255] width 52 height 13
click at [157, 294] on button ")" at bounding box center [150, 299] width 33 height 17
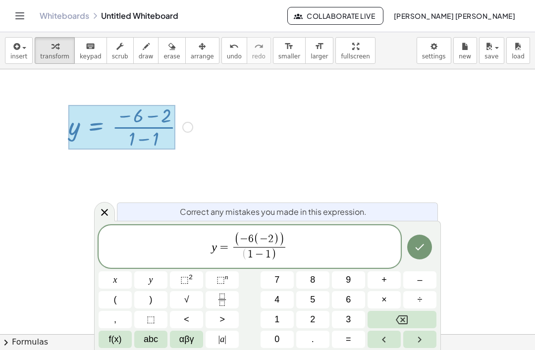
click at [244, 256] on span "(" at bounding box center [244, 254] width 5 height 12
click at [119, 298] on button "(" at bounding box center [114, 299] width 33 height 17
click at [428, 248] on button "Done" at bounding box center [419, 247] width 25 height 25
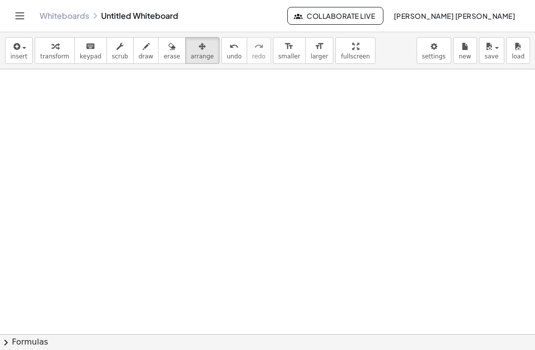
click at [13, 49] on icon "button" at bounding box center [15, 47] width 9 height 12
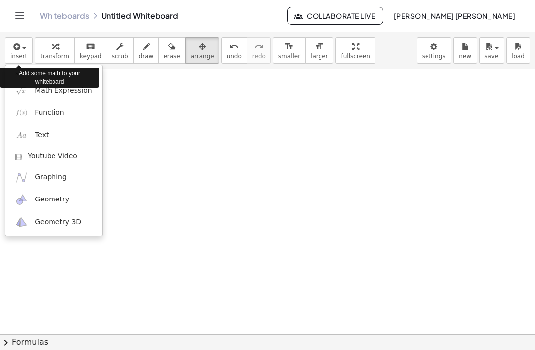
click at [237, 51] on div at bounding box center [267, 175] width 535 height 350
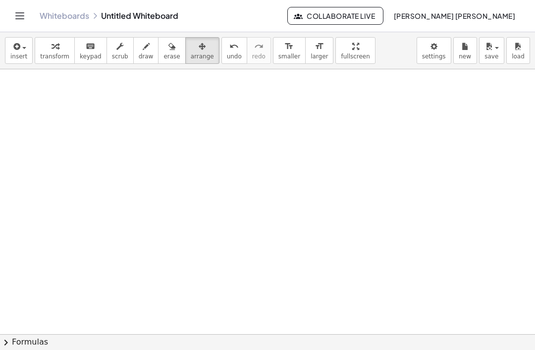
click at [237, 51] on div "undo" at bounding box center [234, 46] width 15 height 12
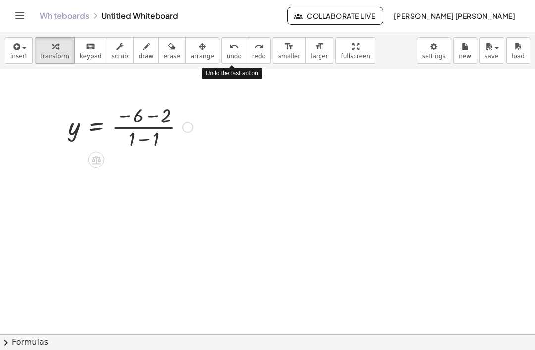
click at [16, 46] on icon "button" at bounding box center [15, 47] width 9 height 12
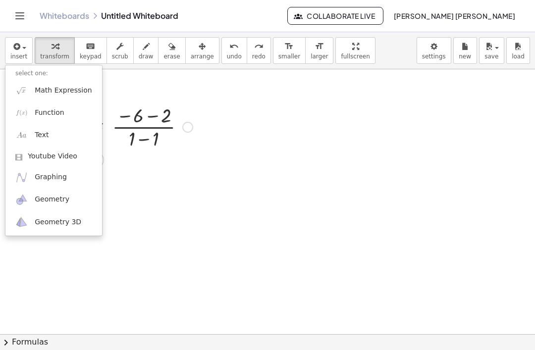
click at [27, 112] on img at bounding box center [21, 112] width 12 height 12
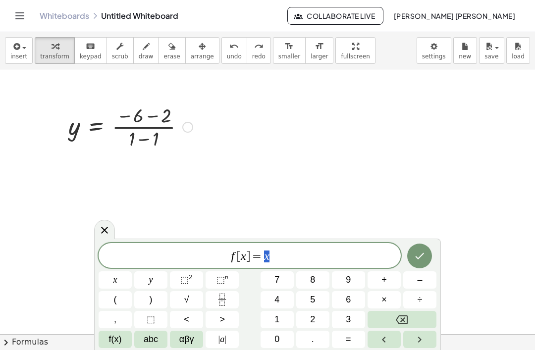
click at [406, 314] on icon "Backspace" at bounding box center [401, 320] width 12 height 12
click at [404, 316] on icon "Backspace" at bounding box center [401, 320] width 12 height 12
click at [401, 318] on icon "Backspace" at bounding box center [401, 319] width 12 height 9
click at [401, 322] on icon "Backspace" at bounding box center [401, 320] width 12 height 12
click at [406, 316] on icon "Backspace" at bounding box center [401, 319] width 12 height 9
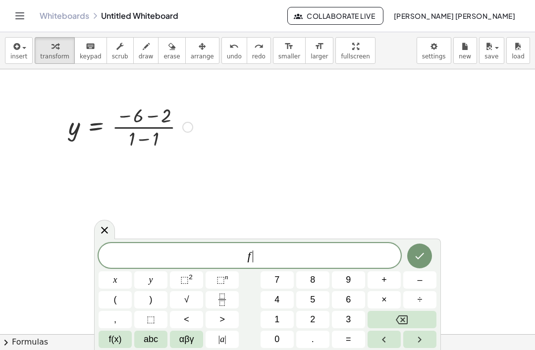
click at [404, 316] on icon "Backspace" at bounding box center [401, 319] width 12 height 9
click at [143, 285] on button "y" at bounding box center [150, 279] width 33 height 17
click at [350, 346] on button "=" at bounding box center [348, 339] width 33 height 17
click at [221, 299] on icon "Fraction" at bounding box center [222, 299] width 12 height 12
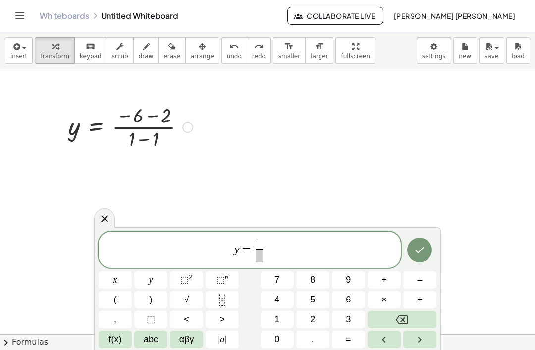
click at [417, 274] on span "–" at bounding box center [419, 279] width 5 height 13
click at [310, 273] on span "8" at bounding box center [312, 279] width 5 height 13
click at [260, 254] on span at bounding box center [259, 255] width 16 height 13
click at [394, 315] on button "Backspace" at bounding box center [401, 319] width 69 height 17
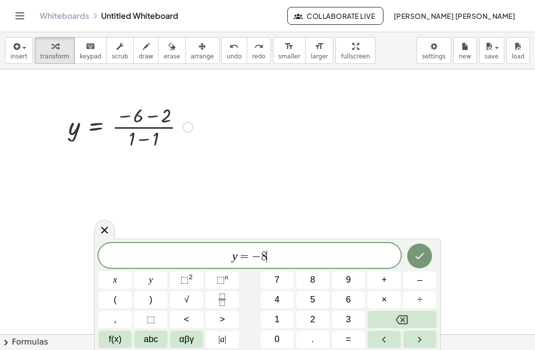
click at [393, 316] on button "Backspace" at bounding box center [401, 319] width 69 height 17
click at [315, 284] on span "8" at bounding box center [312, 279] width 5 height 13
click at [116, 272] on button "x" at bounding box center [114, 279] width 33 height 17
click at [418, 258] on icon "Done" at bounding box center [419, 256] width 9 height 6
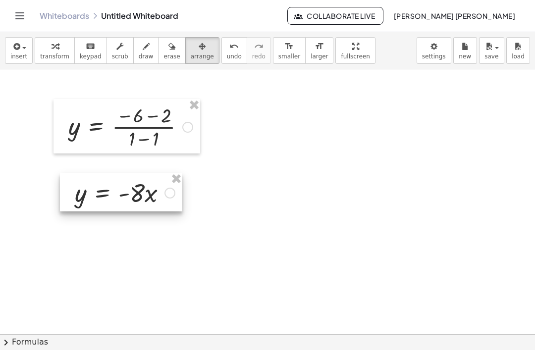
click at [27, 57] on span "insert" at bounding box center [18, 56] width 17 height 7
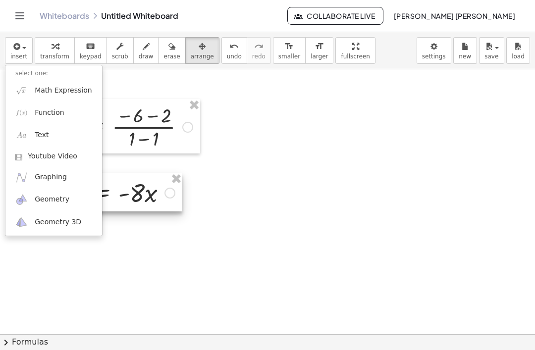
click at [22, 113] on img at bounding box center [21, 112] width 12 height 12
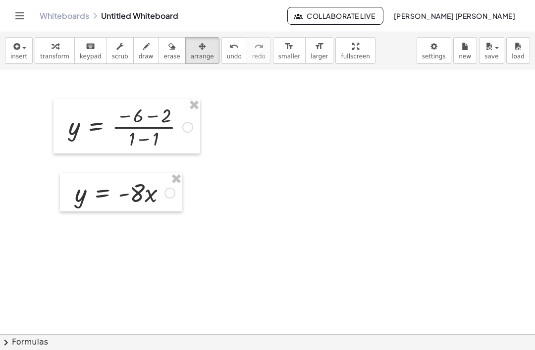
click at [24, 40] on button "insert" at bounding box center [19, 50] width 28 height 27
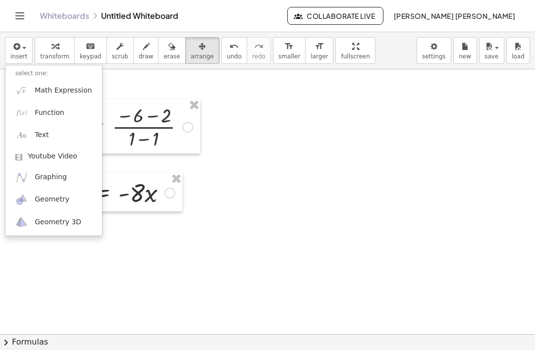
click at [28, 179] on img at bounding box center [21, 177] width 12 height 12
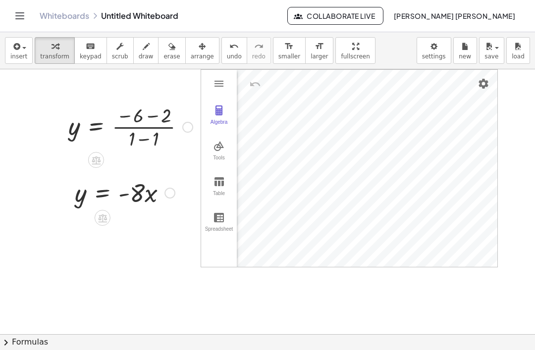
click at [224, 177] on img "Graphing Calculator" at bounding box center [219, 182] width 12 height 12
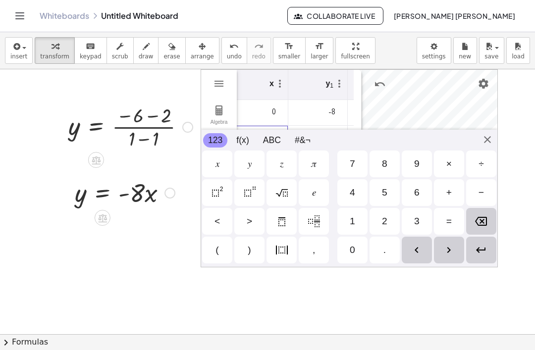
scroll to position [0, 0]
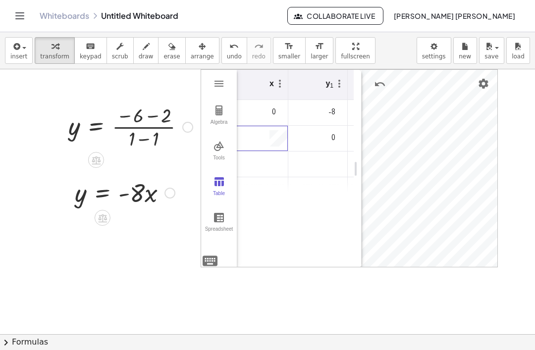
click at [332, 192] on div "Graphing Calculator" at bounding box center [313, 190] width 51 height 16
click at [211, 150] on button "Tools" at bounding box center [219, 151] width 36 height 36
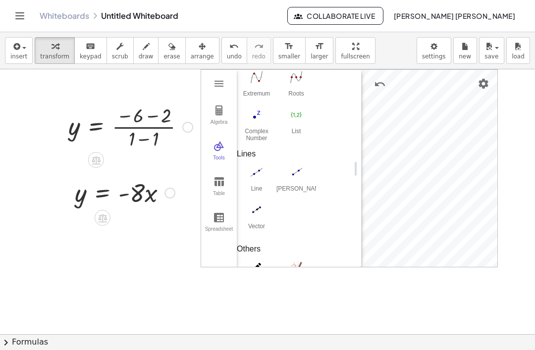
scroll to position [460, 0]
click at [249, 179] on img "Line. Select two points or positions" at bounding box center [257, 173] width 40 height 16
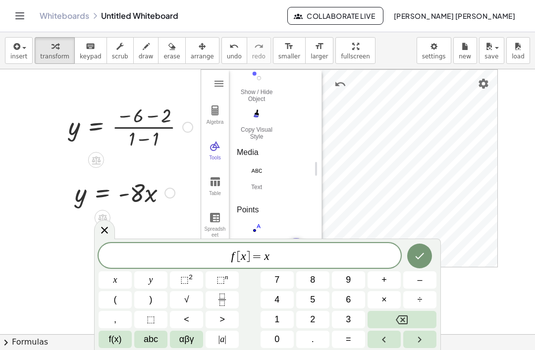
click at [106, 228] on icon at bounding box center [104, 230] width 7 height 7
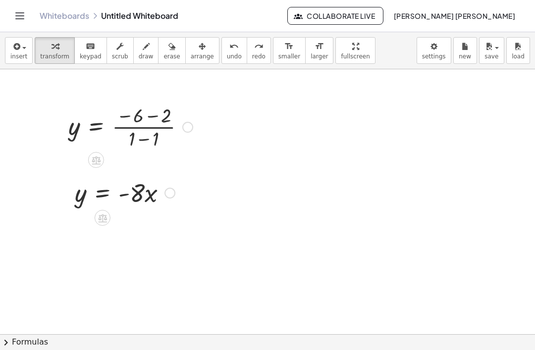
click at [17, 50] on icon "button" at bounding box center [15, 47] width 9 height 12
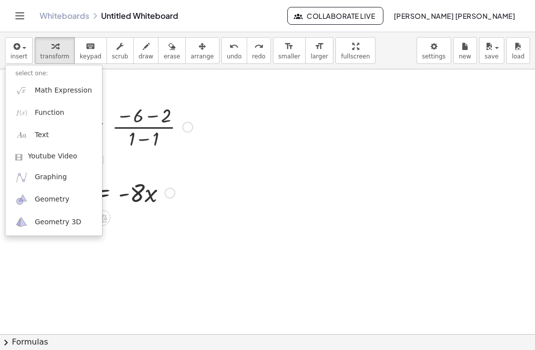
click at [38, 187] on link "Graphing" at bounding box center [53, 177] width 97 height 22
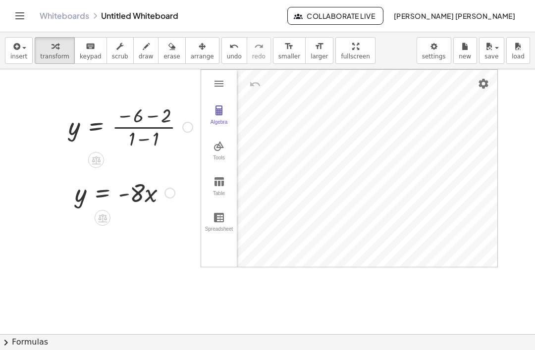
click at [213, 186] on img "Graphing Calculator" at bounding box center [219, 182] width 12 height 12
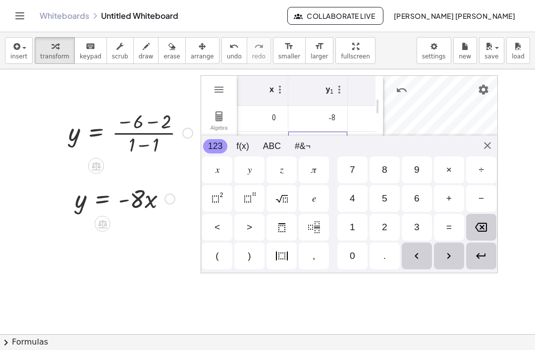
scroll to position [2, 0]
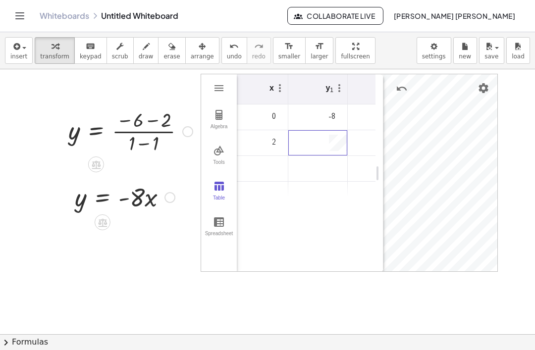
click at [221, 149] on img "Graphing Calculator" at bounding box center [219, 151] width 12 height 12
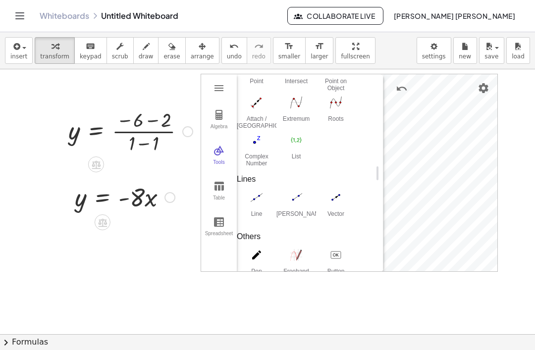
scroll to position [327, 0]
click at [245, 204] on img "Line. Select two points or positions" at bounding box center [257, 197] width 40 height 16
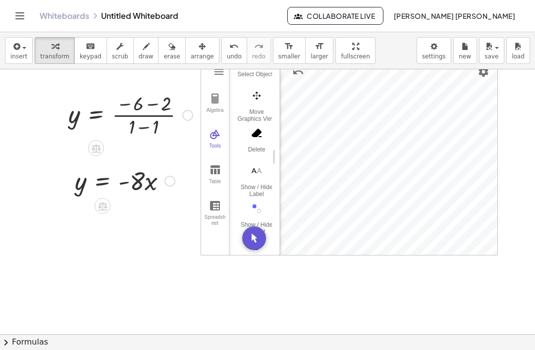
scroll to position [0, 0]
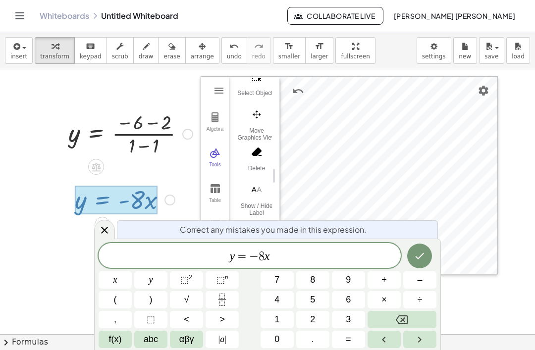
click at [272, 248] on div "y = − 8 x" at bounding box center [249, 255] width 302 height 25
click at [414, 280] on button "–" at bounding box center [419, 279] width 33 height 17
click at [419, 311] on button "Backspace" at bounding box center [401, 319] width 69 height 17
click at [398, 319] on icon "Backspace" at bounding box center [401, 320] width 12 height 12
click at [391, 283] on button "+" at bounding box center [383, 279] width 33 height 17
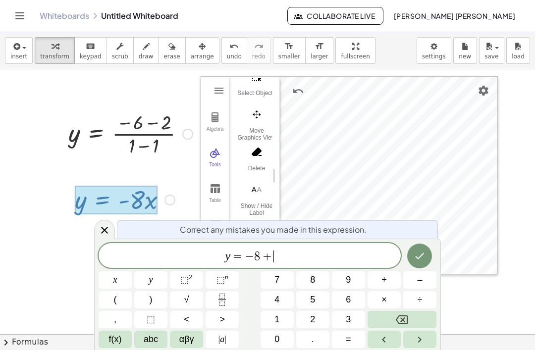
click at [402, 315] on icon "Backspace" at bounding box center [401, 320] width 12 height 12
click at [389, 299] on button "×" at bounding box center [383, 299] width 33 height 17
click at [396, 317] on icon "Backspace" at bounding box center [401, 320] width 12 height 12
click at [396, 314] on icon "Backspace" at bounding box center [401, 320] width 12 height 12
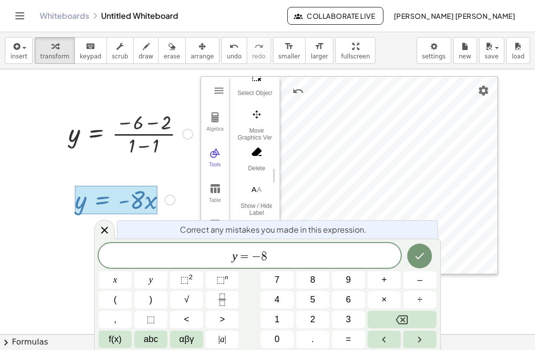
click at [112, 281] on button "x" at bounding box center [114, 279] width 33 height 17
click at [392, 288] on button "+" at bounding box center [383, 279] width 33 height 17
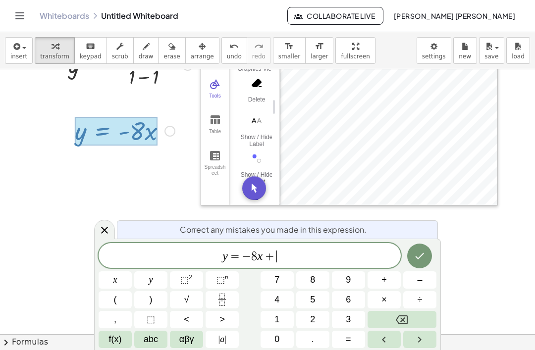
scroll to position [70, 0]
click at [226, 298] on icon "Fraction" at bounding box center [222, 299] width 12 height 12
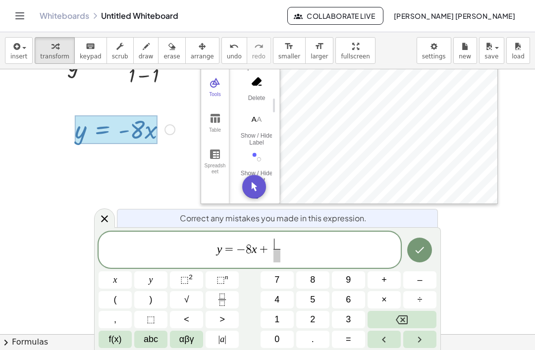
click at [417, 276] on span "–" at bounding box center [419, 279] width 5 height 13
click at [312, 283] on span "8" at bounding box center [312, 279] width 5 height 13
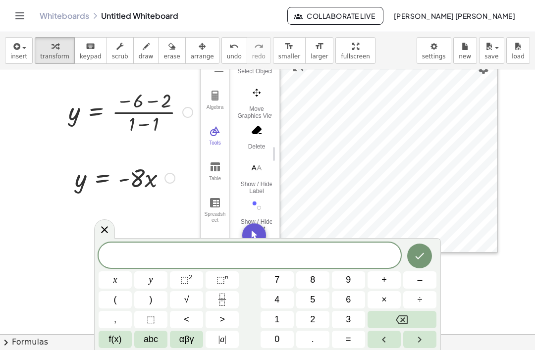
scroll to position [21, 0]
click at [103, 231] on icon at bounding box center [104, 229] width 7 height 7
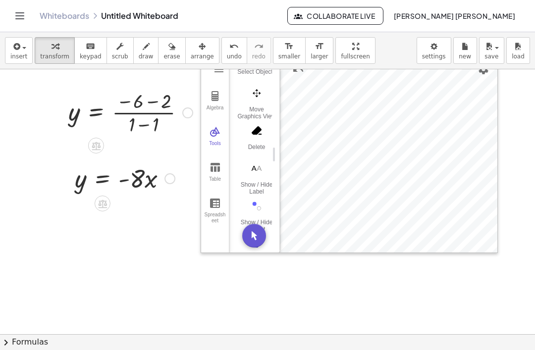
scroll to position [0, 0]
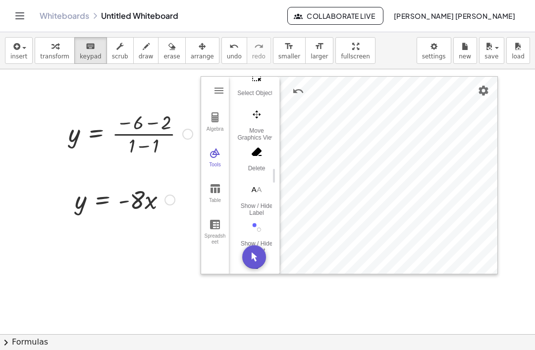
click at [260, 157] on img "Delete. Select object which should be deleted" at bounding box center [257, 152] width 40 height 16
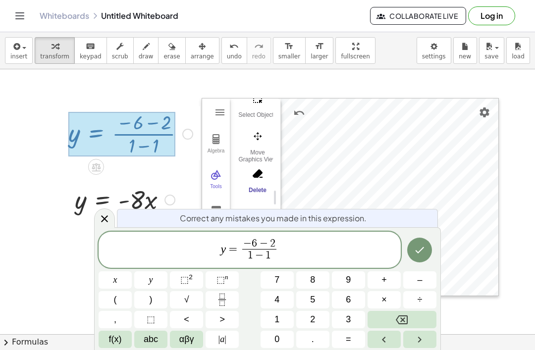
click at [280, 241] on span "y = − 6 − 2 1 − 1 ​" at bounding box center [249, 251] width 302 height 26
click at [279, 239] on span "y = − 6 − 2 1 − 1 ​ ​" at bounding box center [249, 251] width 302 height 26
click at [271, 240] on span "2" at bounding box center [272, 243] width 5 height 11
click at [411, 314] on button "Backspace" at bounding box center [401, 319] width 69 height 17
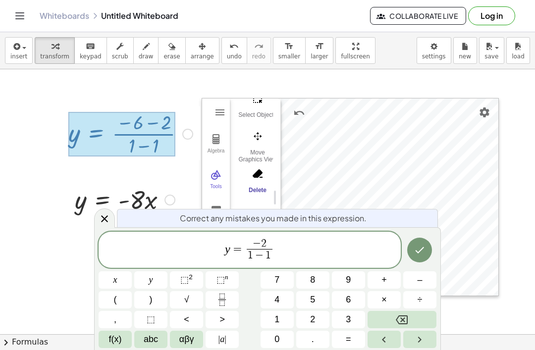
click at [411, 311] on button "Backspace" at bounding box center [401, 319] width 69 height 17
click at [270, 240] on span "​ 2" at bounding box center [259, 244] width 26 height 11
click at [281, 319] on button "1" at bounding box center [276, 319] width 33 height 17
click at [411, 322] on button "Backspace" at bounding box center [401, 319] width 69 height 17
click at [420, 281] on span "–" at bounding box center [419, 279] width 5 height 13
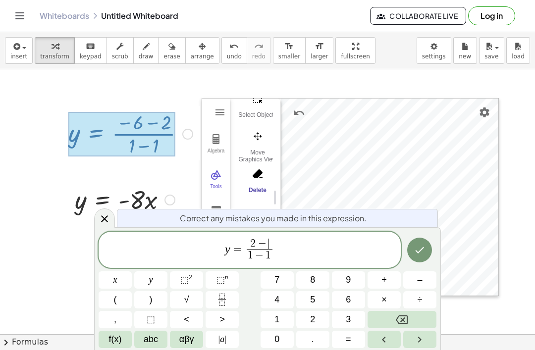
click at [282, 322] on button "1" at bounding box center [276, 319] width 33 height 17
click at [271, 257] on span "1 − 1" at bounding box center [259, 255] width 26 height 13
click at [405, 308] on button "÷" at bounding box center [419, 299] width 33 height 17
click at [409, 315] on button "Backspace" at bounding box center [401, 319] width 69 height 17
click at [411, 317] on button "Backspace" at bounding box center [401, 319] width 69 height 17
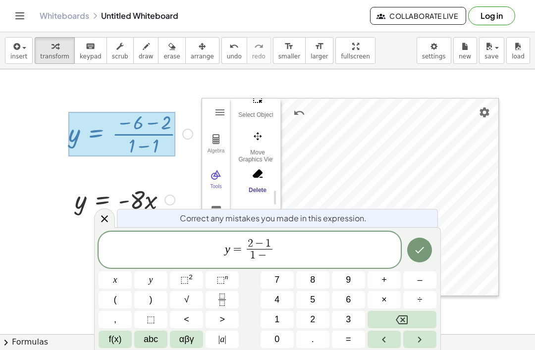
click at [407, 320] on icon "Backspace" at bounding box center [401, 319] width 12 height 9
click at [421, 275] on span "–" at bounding box center [419, 279] width 5 height 13
click at [348, 301] on span "6" at bounding box center [347, 299] width 5 height 13
click at [415, 248] on icon "Done" at bounding box center [419, 250] width 12 height 12
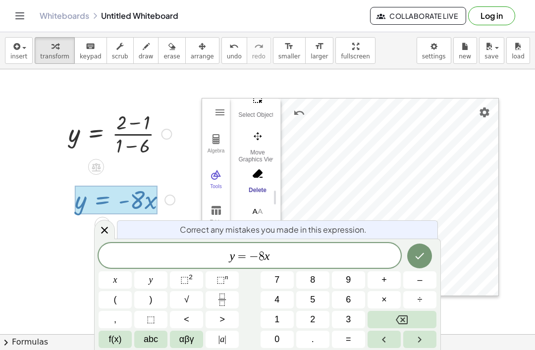
click at [331, 250] on span "y = − 8 x" at bounding box center [249, 256] width 302 height 14
click at [399, 314] on icon "Backspace" at bounding box center [401, 320] width 12 height 12
click at [398, 314] on icon "Backspace" at bounding box center [401, 320] width 12 height 12
click at [395, 308] on button "×" at bounding box center [383, 299] width 33 height 17
click at [405, 321] on icon "Backspace" at bounding box center [401, 320] width 12 height 12
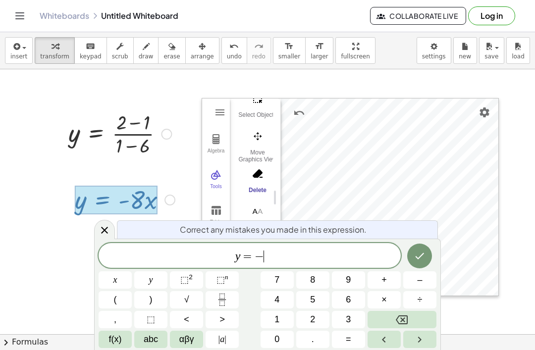
click at [405, 320] on icon "Backspace" at bounding box center [401, 320] width 12 height 12
click at [224, 298] on icon "Fraction" at bounding box center [222, 299] width 12 height 12
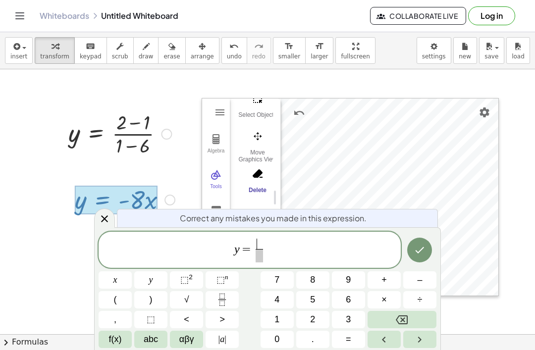
click at [276, 316] on span "1" at bounding box center [276, 319] width 5 height 13
click at [260, 255] on span at bounding box center [258, 255] width 7 height 13
click at [283, 273] on button "7" at bounding box center [276, 279] width 33 height 17
click at [234, 249] on var "y" at bounding box center [236, 248] width 5 height 13
click at [236, 250] on var "y" at bounding box center [236, 248] width 5 height 13
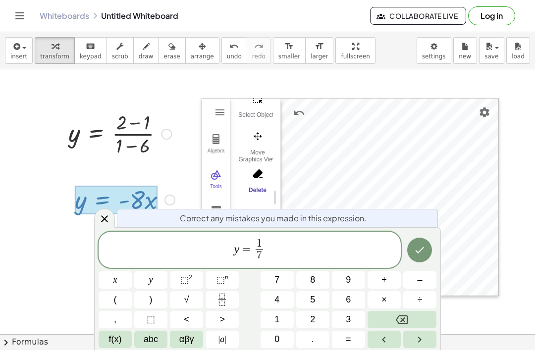
click at [415, 253] on icon "Done" at bounding box center [419, 250] width 12 height 12
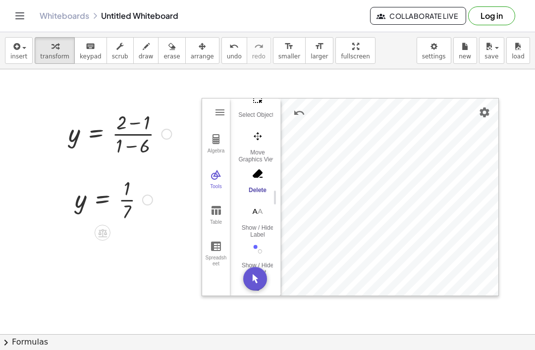
scroll to position [32, 0]
click at [212, 197] on button "Table" at bounding box center [216, 215] width 28 height 36
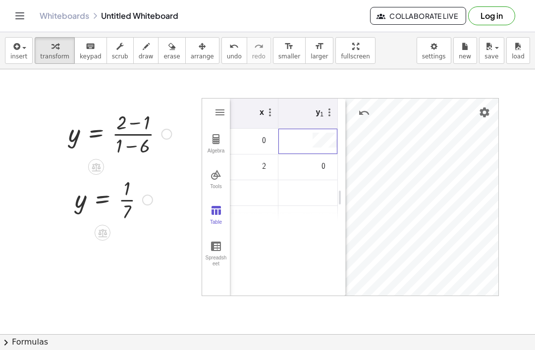
scroll to position [0, 0]
click at [337, 129] on div "Graphing Calculator" at bounding box center [307, 141] width 59 height 25
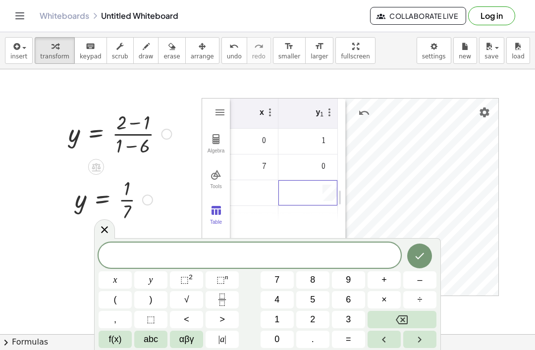
click at [108, 229] on icon at bounding box center [104, 230] width 12 height 12
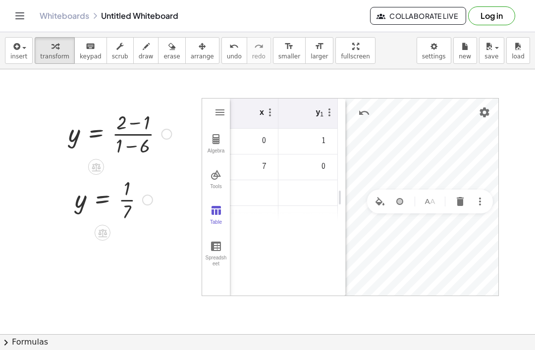
click at [460, 195] on img "Delete" at bounding box center [460, 201] width 12 height 12
click at [14, 12] on icon "Toggle navigation" at bounding box center [20, 16] width 12 height 12
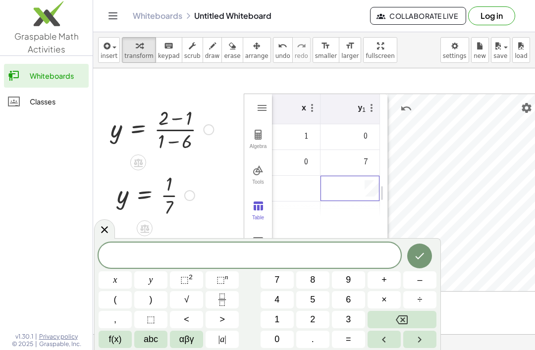
scroll to position [6, 57]
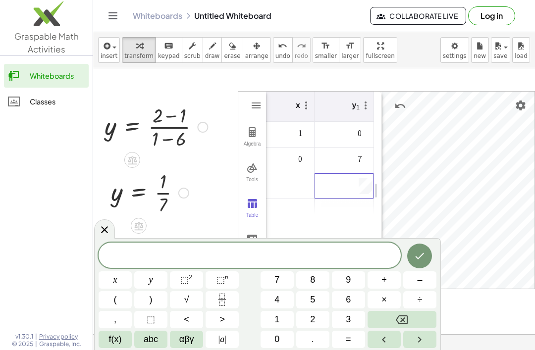
click at [147, 345] on span "abc" at bounding box center [151, 339] width 14 height 13
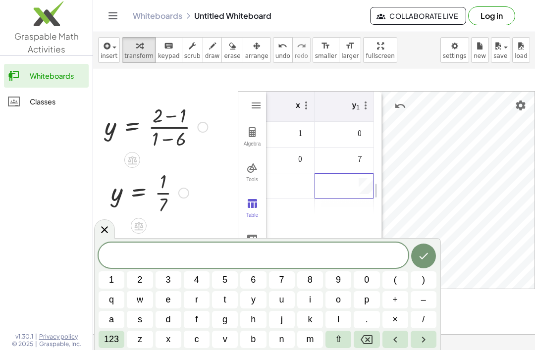
click at [310, 347] on button "m" at bounding box center [310, 339] width 26 height 17
click at [120, 347] on button "123" at bounding box center [111, 339] width 26 height 17
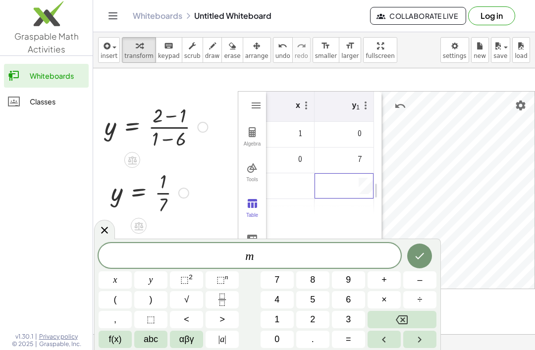
click at [351, 347] on button "=" at bounding box center [348, 339] width 33 height 17
click at [221, 301] on icon "Fraction" at bounding box center [222, 299] width 12 height 12
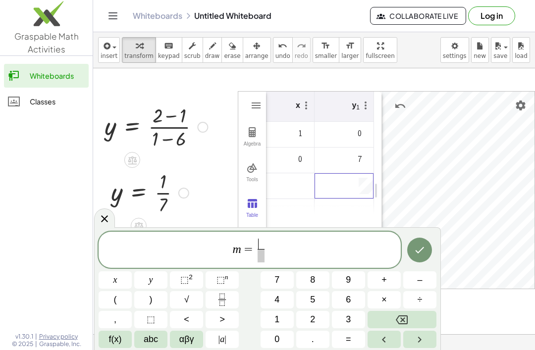
click at [281, 320] on button "1" at bounding box center [276, 319] width 33 height 17
click at [263, 260] on span at bounding box center [260, 255] width 7 height 13
click at [290, 245] on span "m = 1 ​ ​" at bounding box center [249, 251] width 302 height 26
click at [261, 254] on span at bounding box center [260, 255] width 7 height 13
click at [278, 280] on span "7" at bounding box center [276, 279] width 5 height 13
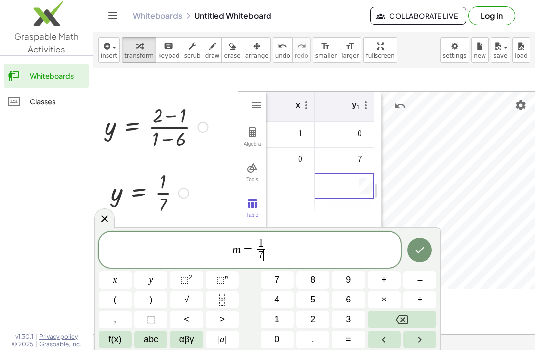
click at [283, 246] on span "m = 1 7 ​ ​" at bounding box center [249, 251] width 302 height 26
click at [115, 280] on span "x" at bounding box center [115, 279] width 4 height 13
click at [420, 284] on span "–" at bounding box center [419, 279] width 5 height 13
click at [403, 314] on icon "Backspace" at bounding box center [401, 320] width 12 height 12
click at [389, 282] on button "+" at bounding box center [383, 279] width 33 height 17
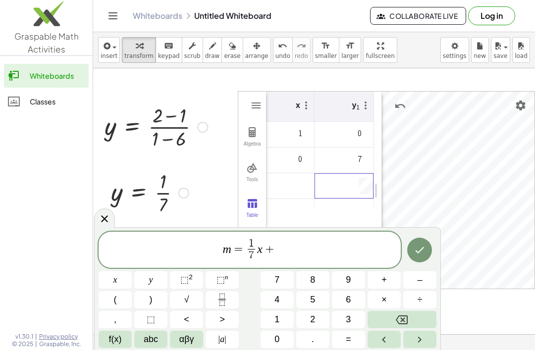
click at [104, 236] on div "m = 1 7 ​ x + ​" at bounding box center [249, 250] width 302 height 37
click at [303, 345] on button "." at bounding box center [312, 339] width 33 height 17
click at [313, 249] on span ". ​ m = 1 7 ​ x +" at bounding box center [249, 251] width 302 height 26
click at [283, 318] on button "1" at bounding box center [276, 319] width 33 height 17
click at [312, 343] on span "." at bounding box center [312, 339] width 2 height 13
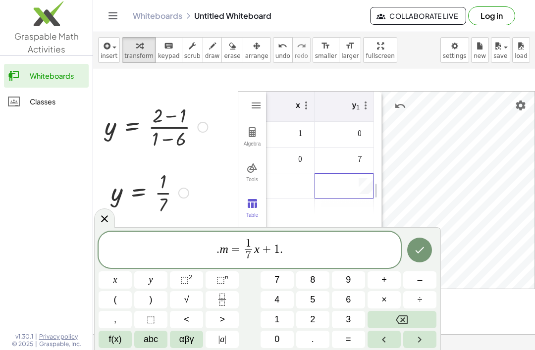
click at [323, 281] on button "8" at bounding box center [312, 279] width 33 height 17
click at [317, 320] on button "2" at bounding box center [312, 319] width 33 height 17
click at [215, 248] on var "m" at bounding box center [217, 248] width 8 height 13
click at [403, 316] on icon "Backspace" at bounding box center [401, 320] width 12 height 12
click at [420, 248] on icon "Done" at bounding box center [419, 250] width 12 height 12
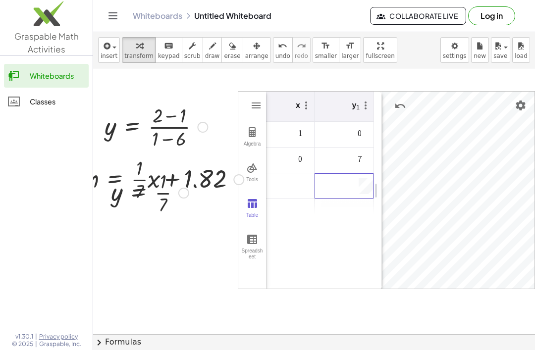
scroll to position [0, 0]
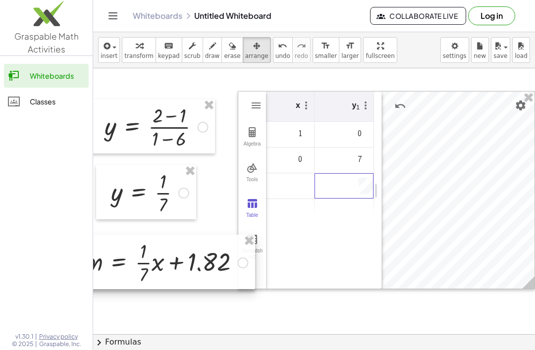
click at [70, 37] on img at bounding box center [46, 16] width 93 height 42
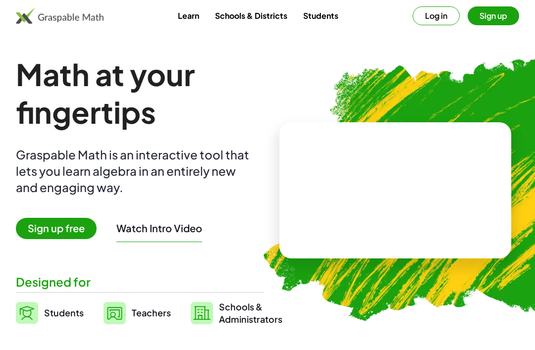
click at [437, 13] on button "Log in" at bounding box center [435, 15] width 47 height 19
